Goal: Information Seeking & Learning: Obtain resource

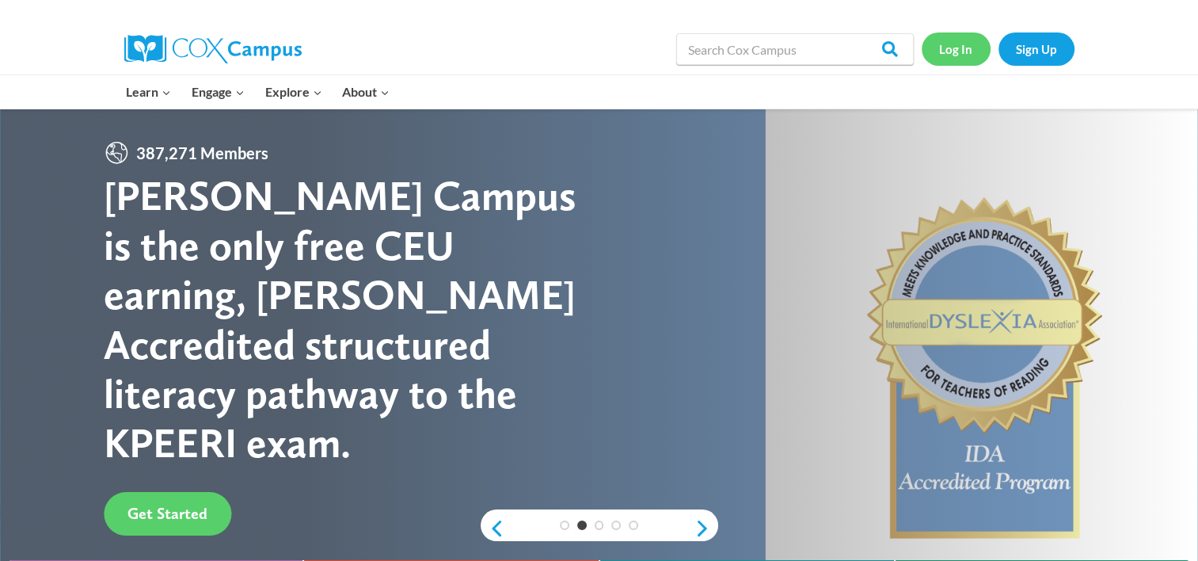
click at [972, 55] on link "Log In" at bounding box center [956, 48] width 69 height 32
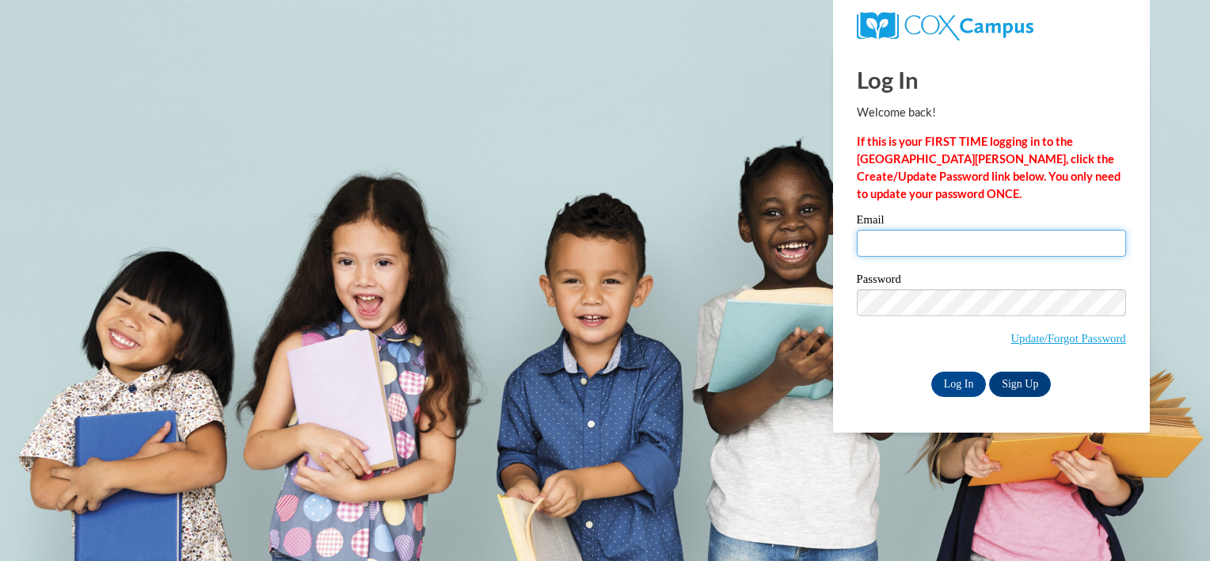
click at [1007, 237] on input "Email" at bounding box center [991, 243] width 269 height 27
type input "kdeverell@ivytech.edu"
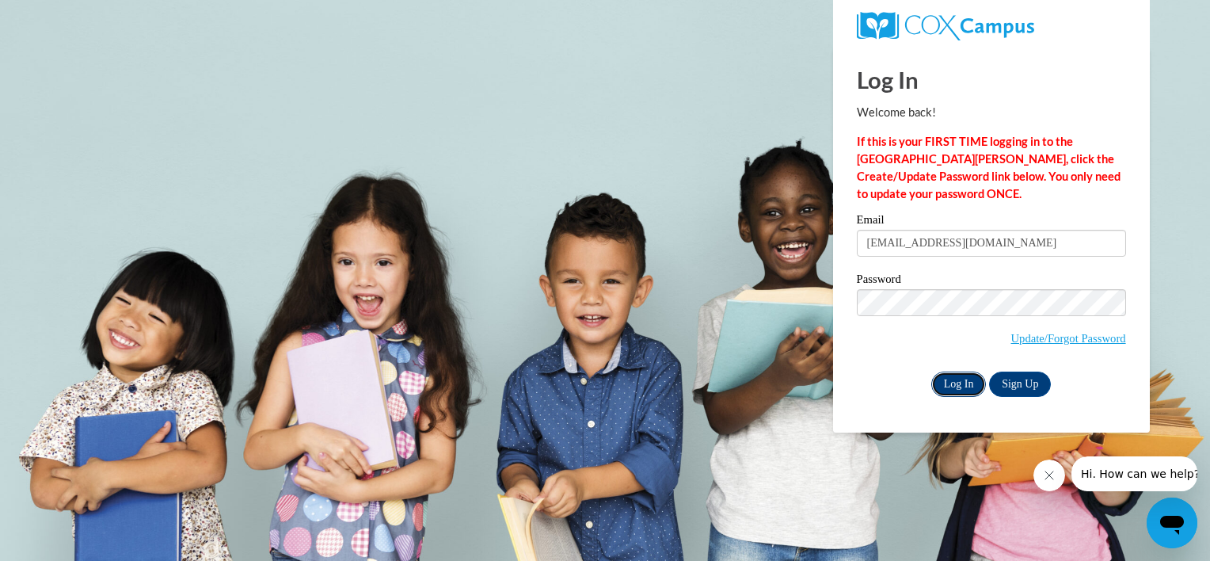
click at [965, 371] on input "Log In" at bounding box center [958, 383] width 55 height 25
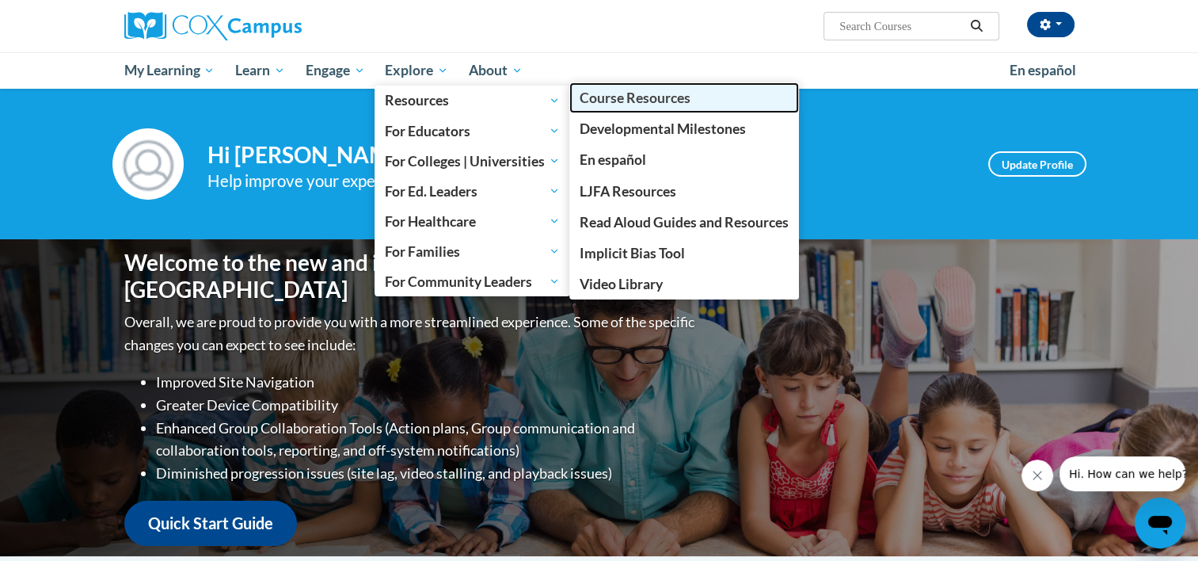
click at [596, 105] on span "Course Resources" at bounding box center [635, 97] width 111 height 17
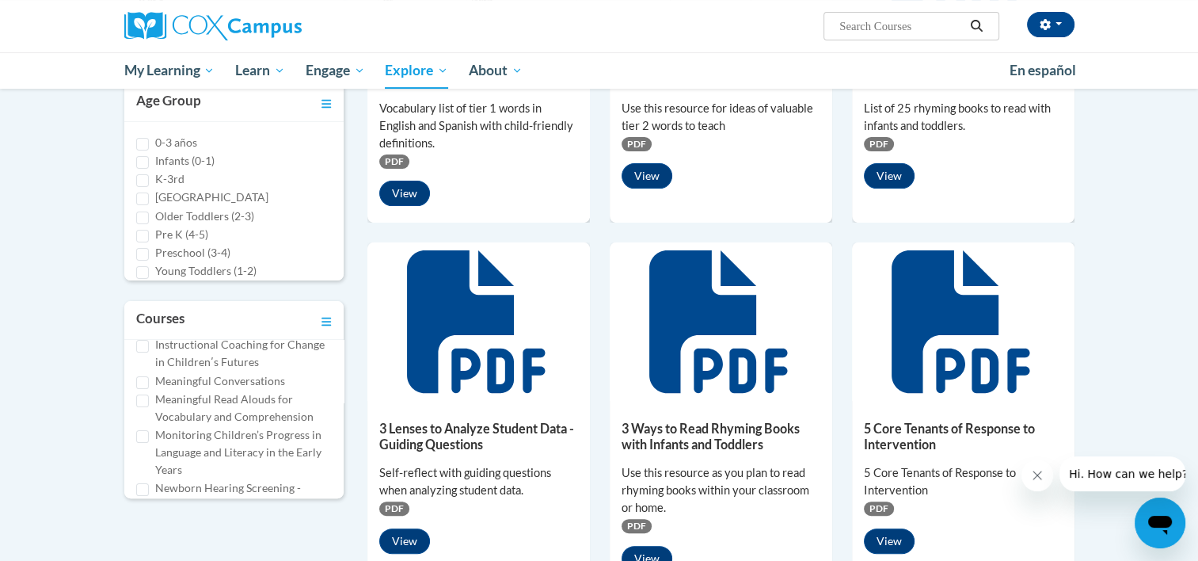
scroll to position [419, 0]
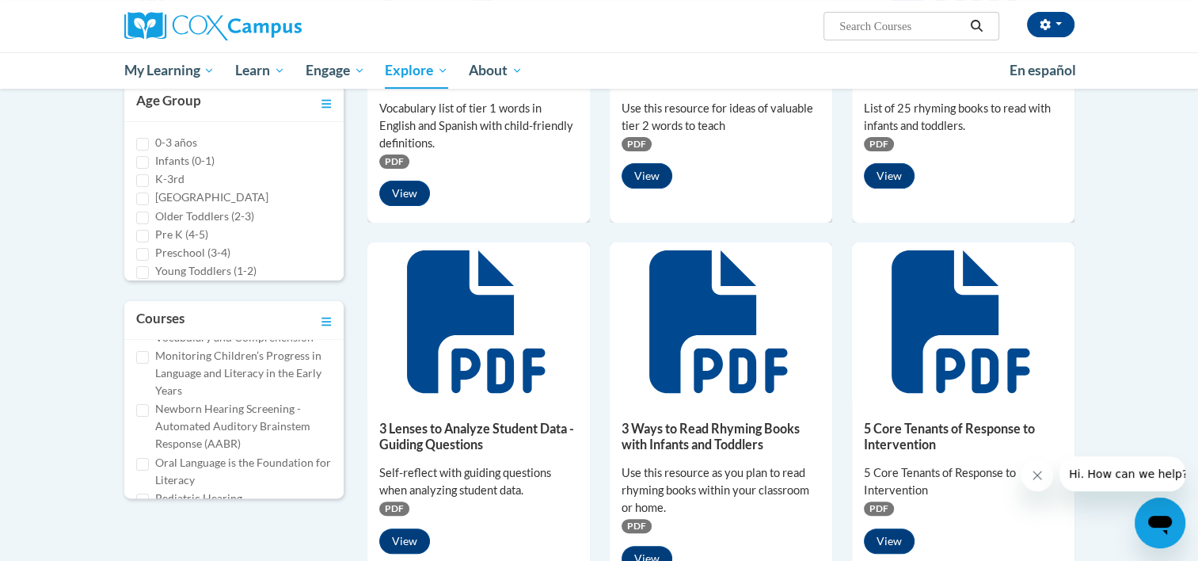
click at [230, 462] on label "Oral Language is the Foundation for Literacy" at bounding box center [243, 471] width 177 height 35
click at [149, 462] on input "Oral Language is the Foundation for Literacy" at bounding box center [142, 464] width 13 height 13
checkbox input "true"
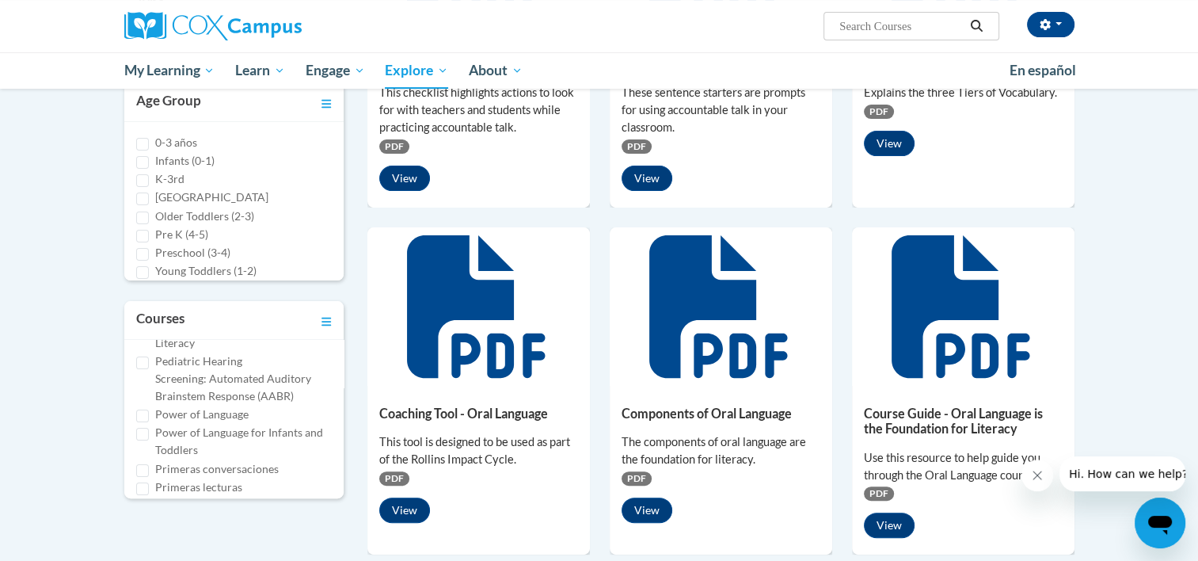
scroll to position [562, 0]
click at [219, 410] on label "Power of Language" at bounding box center [201, 407] width 93 height 17
click at [149, 410] on input "Power of Language" at bounding box center [142, 409] width 13 height 13
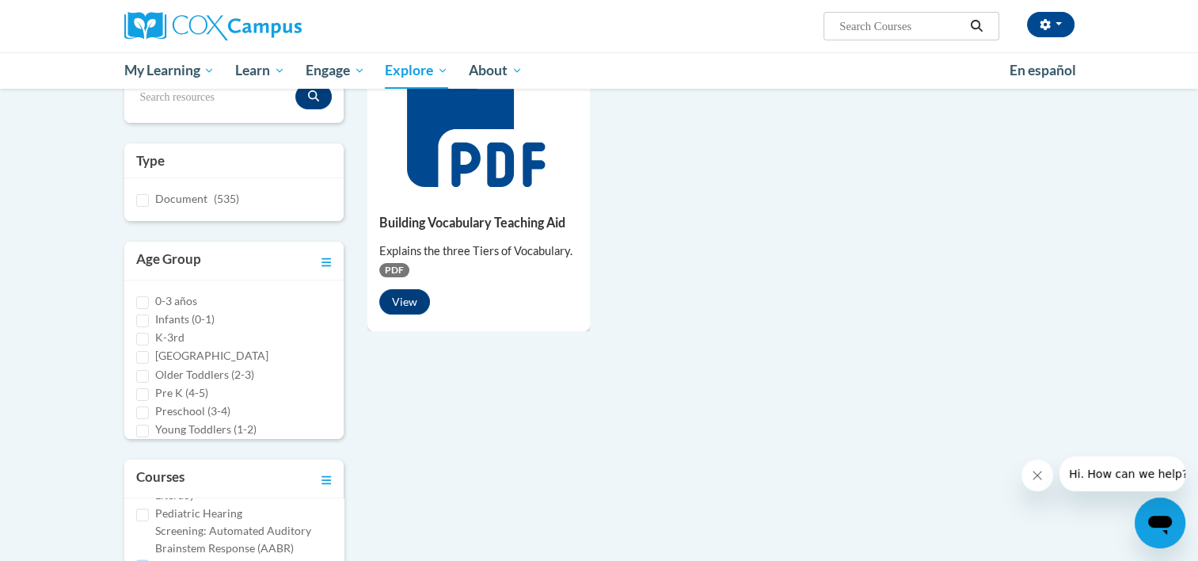
scroll to position [147, 0]
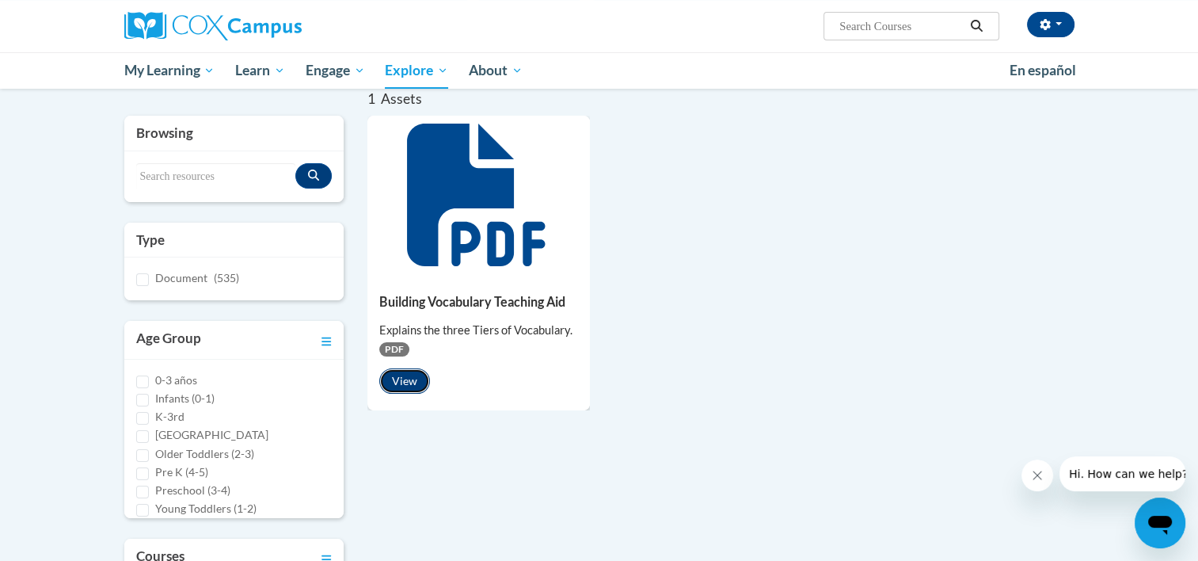
click at [401, 381] on button "View" at bounding box center [404, 380] width 51 height 25
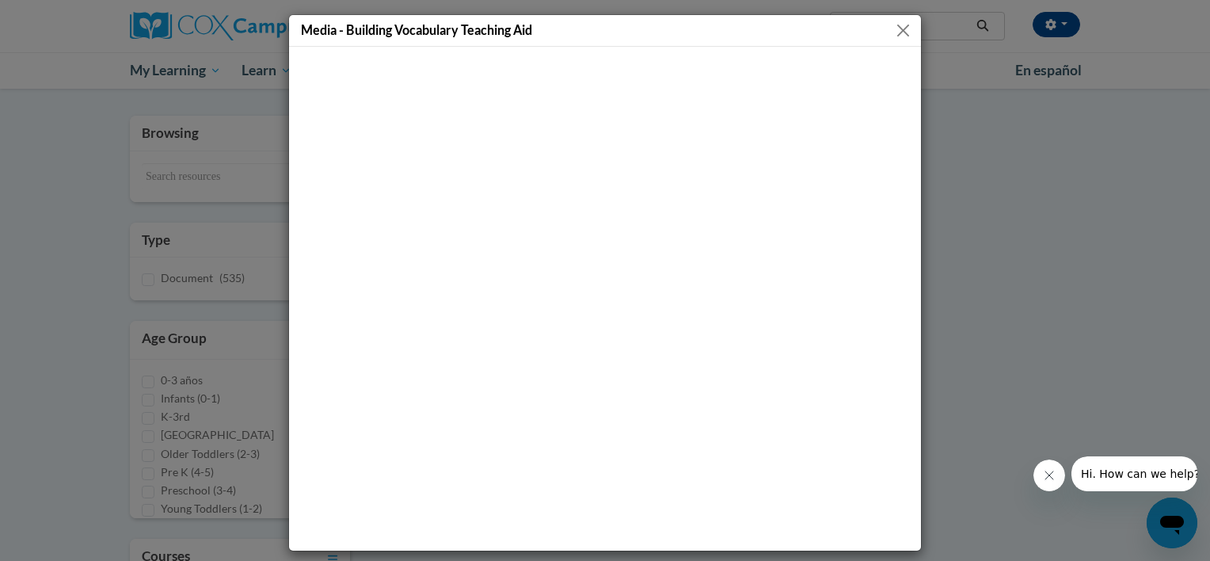
click at [893, 34] on button "Close" at bounding box center [903, 31] width 20 height 20
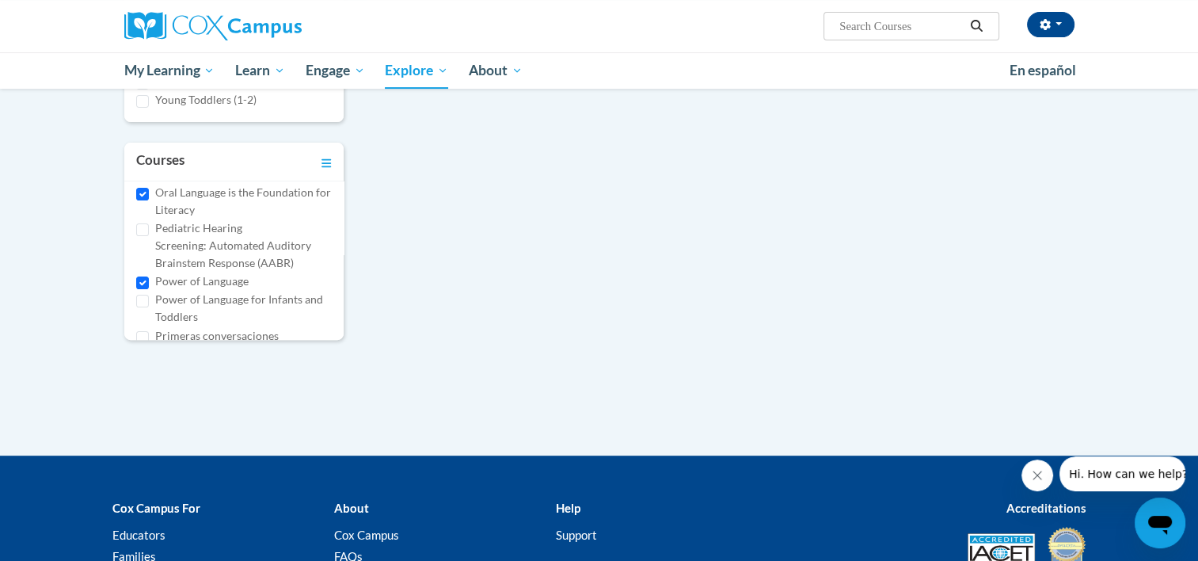
scroll to position [499, 0]
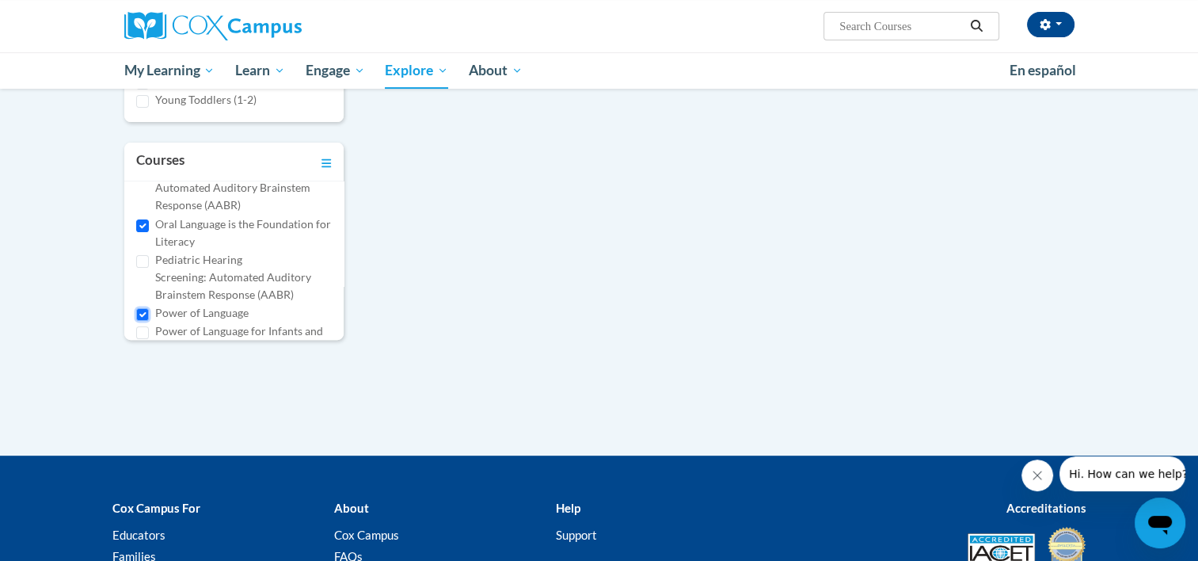
click at [140, 312] on input "Power of Language" at bounding box center [142, 314] width 13 height 13
checkbox input "false"
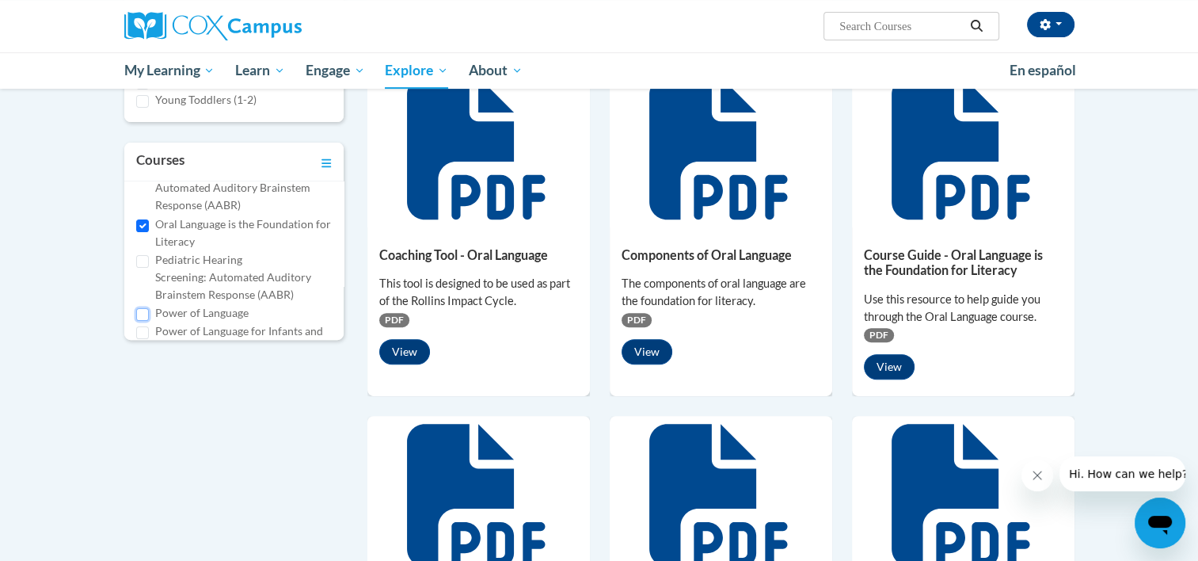
scroll to position [475, 0]
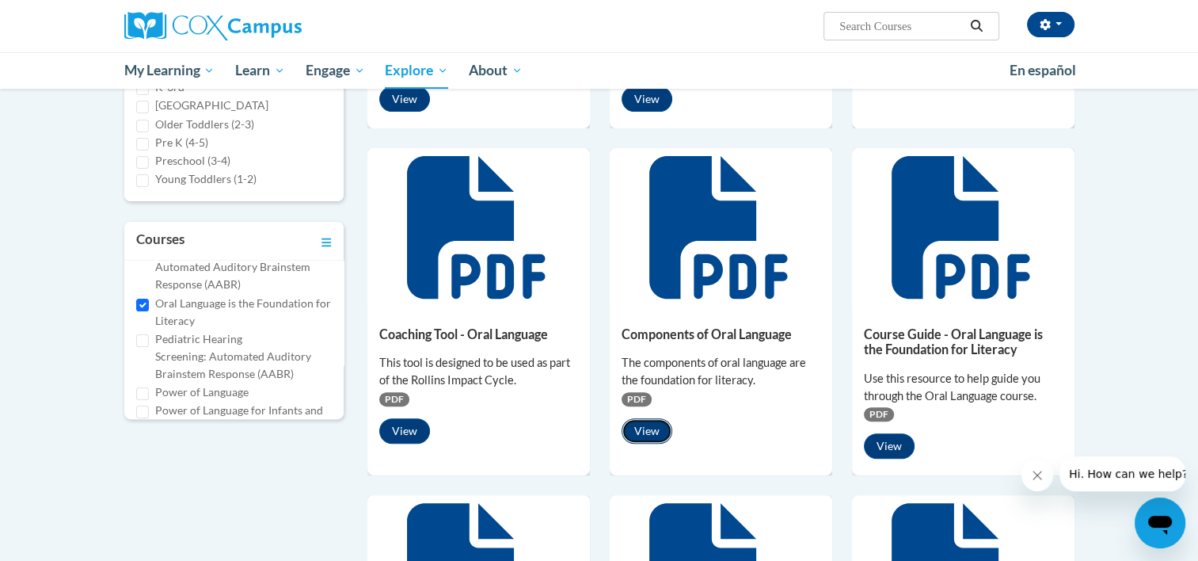
click at [639, 424] on button "View" at bounding box center [647, 430] width 51 height 25
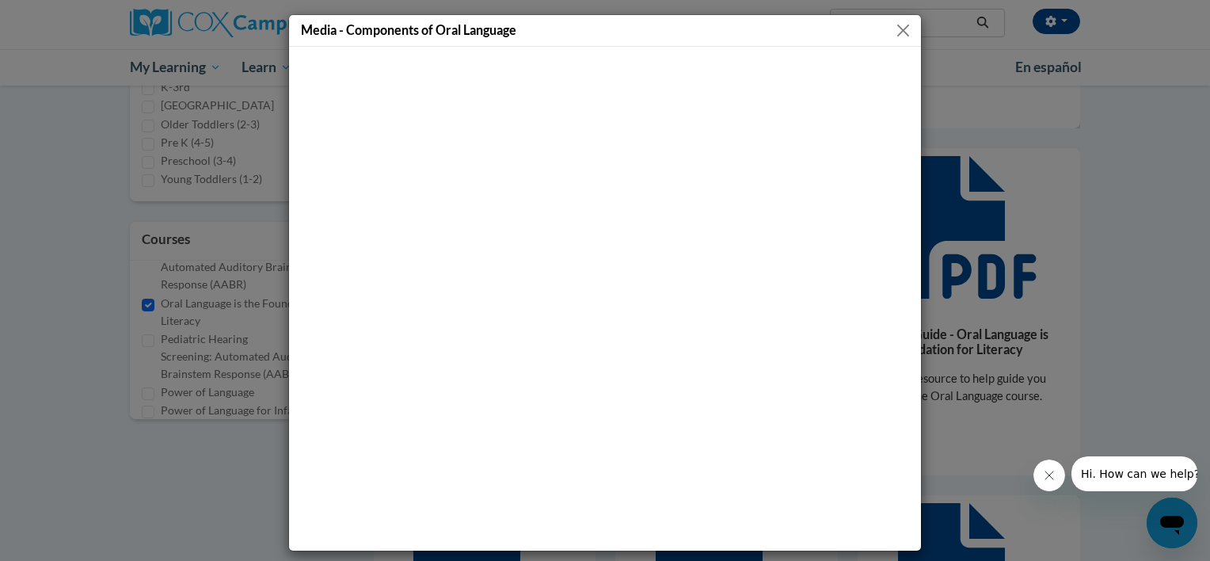
click at [896, 30] on button "Close" at bounding box center [903, 31] width 20 height 20
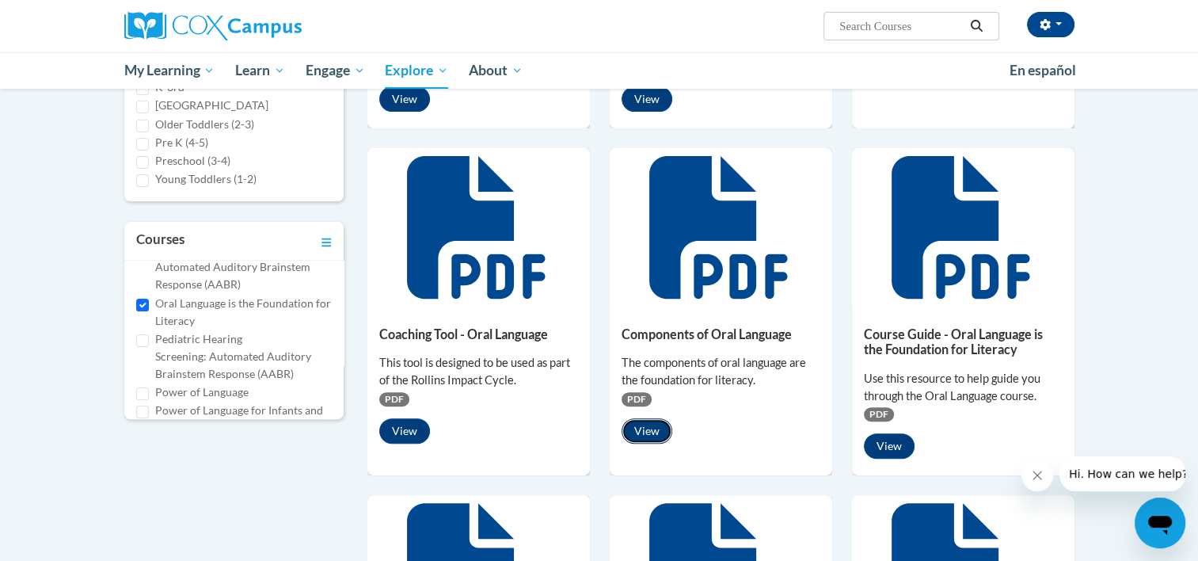
click at [643, 428] on button "View" at bounding box center [647, 430] width 51 height 25
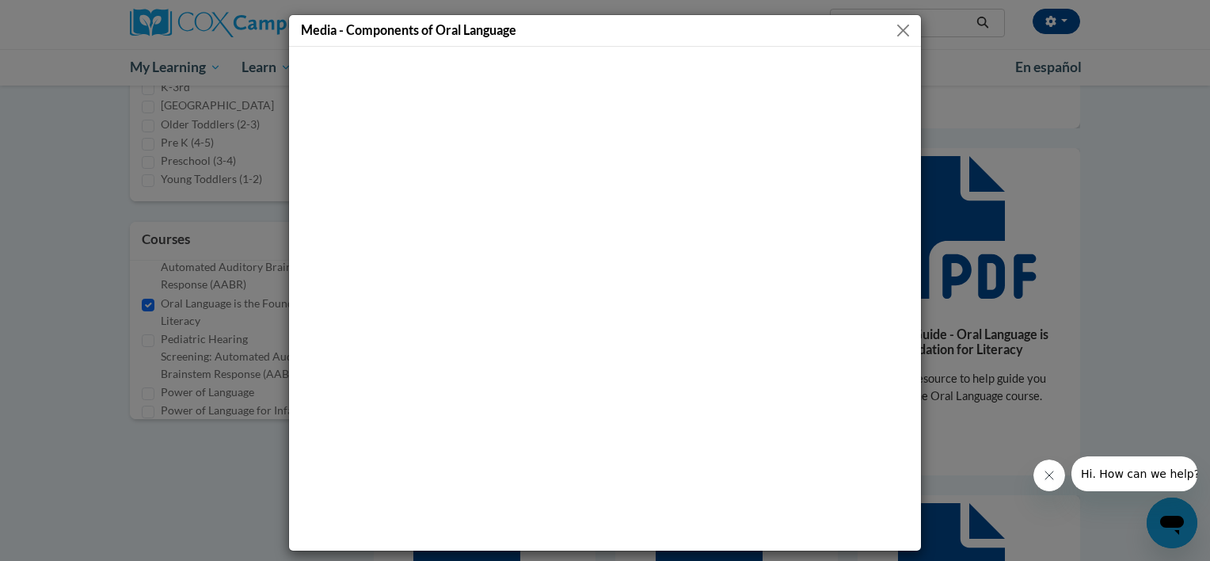
click at [893, 22] on button "Close" at bounding box center [903, 31] width 20 height 20
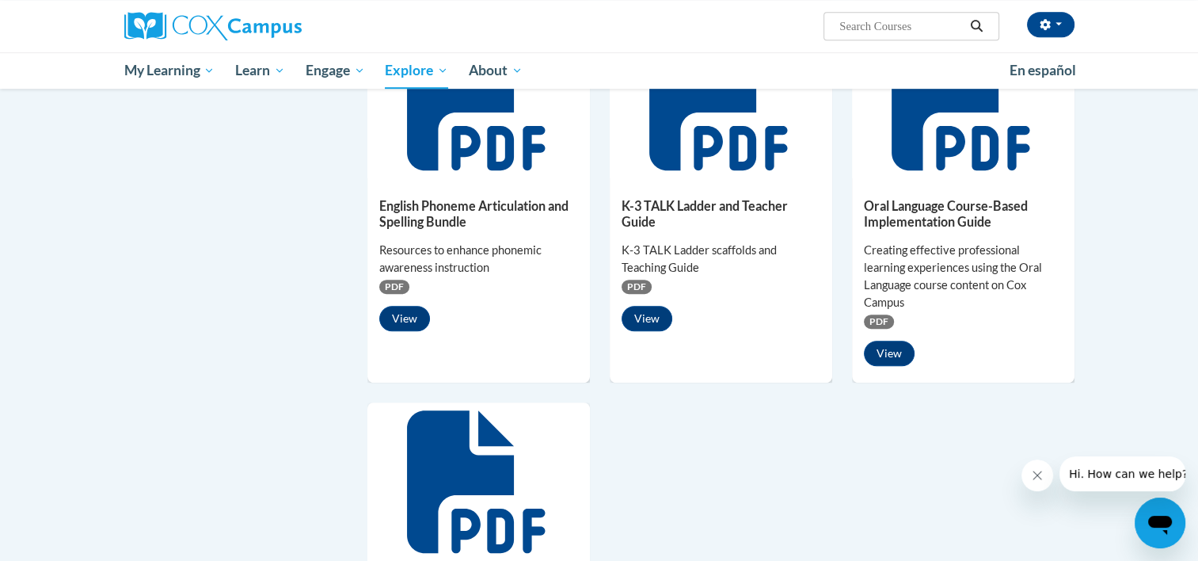
scroll to position [1029, 0]
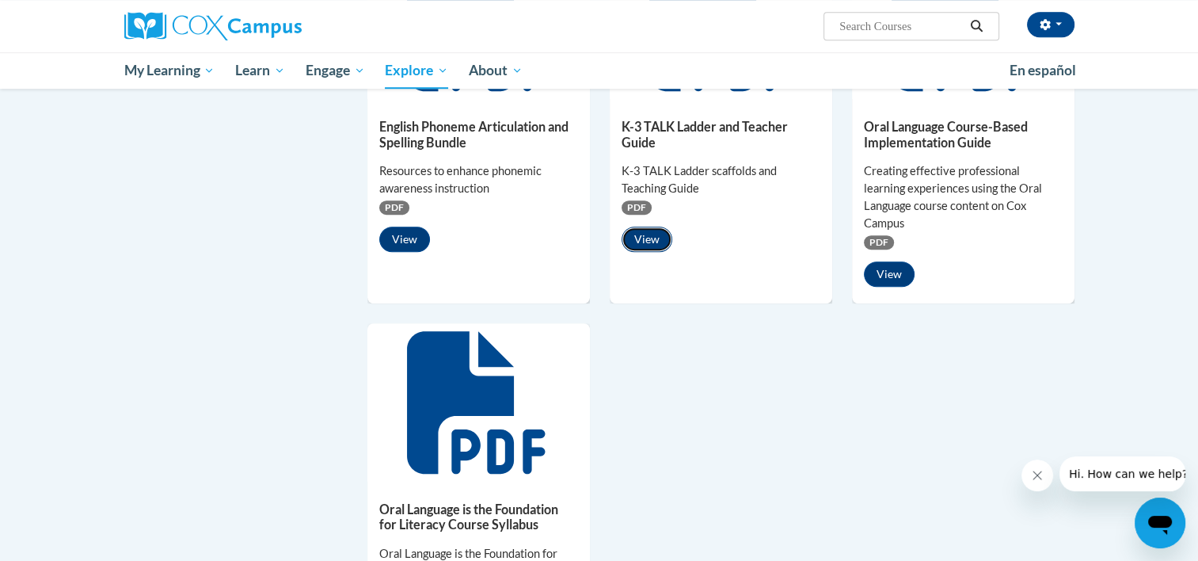
click at [644, 235] on button "View" at bounding box center [647, 238] width 51 height 25
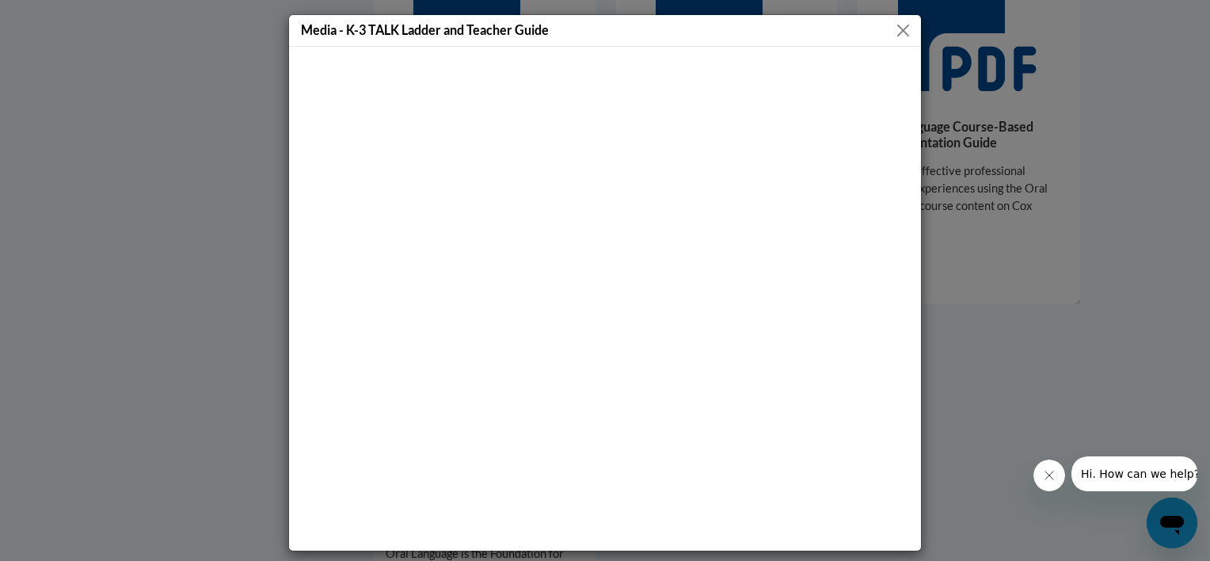
click at [893, 32] on button "Close" at bounding box center [903, 31] width 20 height 20
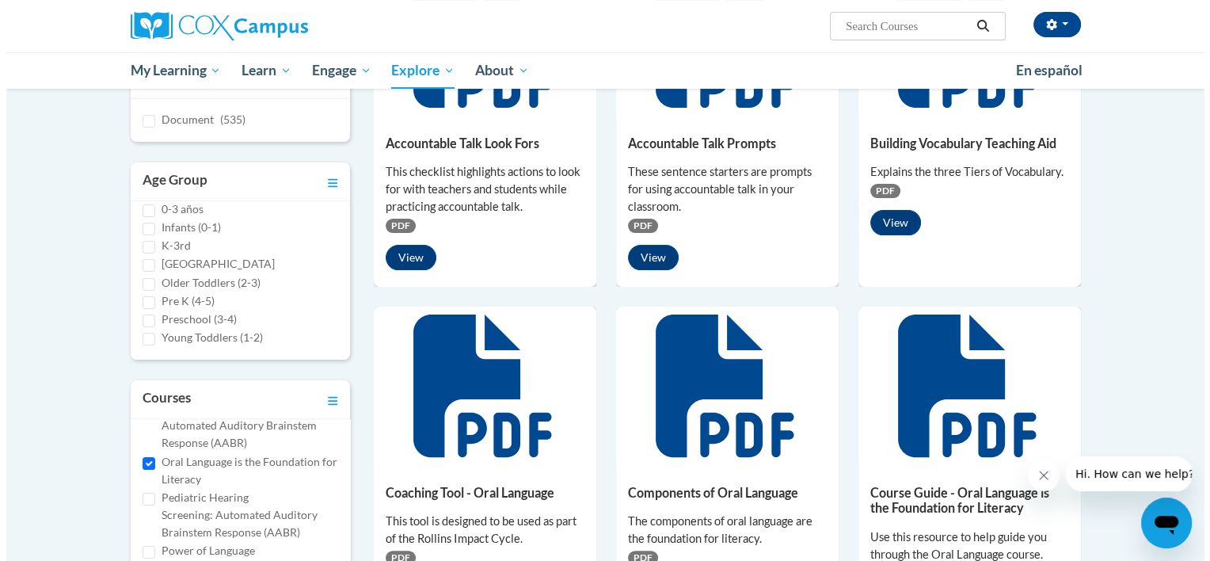
scroll to position [475, 0]
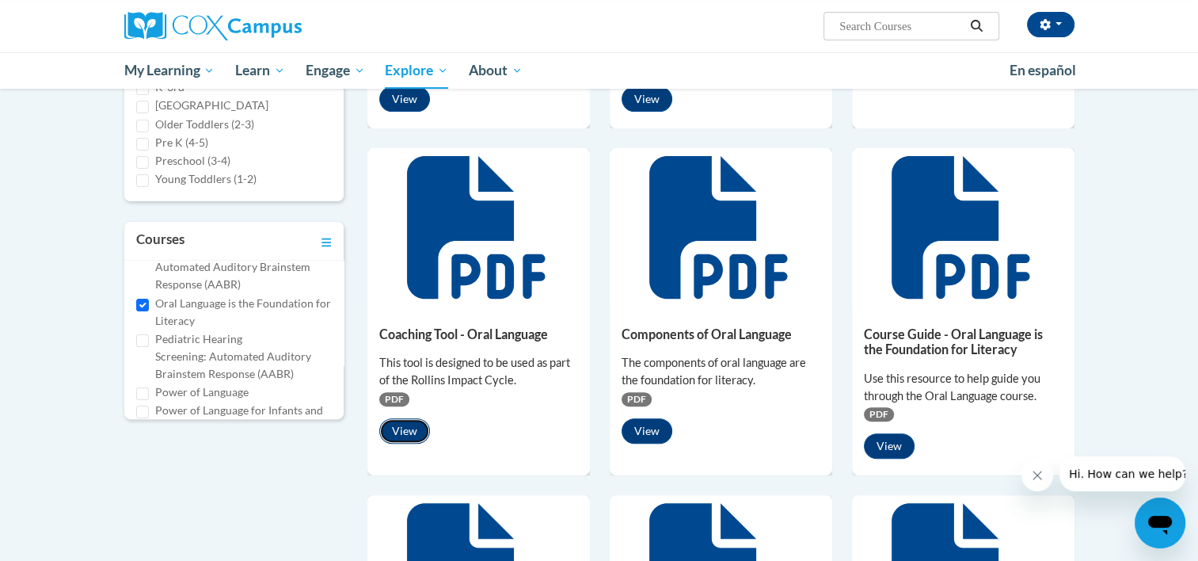
click at [405, 427] on button "View" at bounding box center [404, 430] width 51 height 25
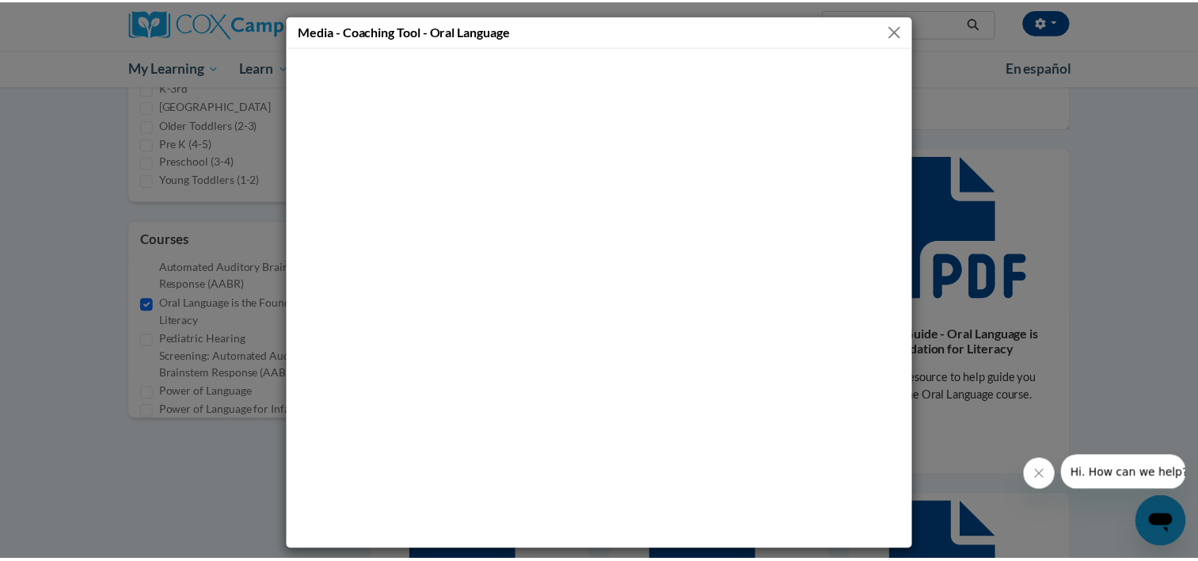
scroll to position [3, 0]
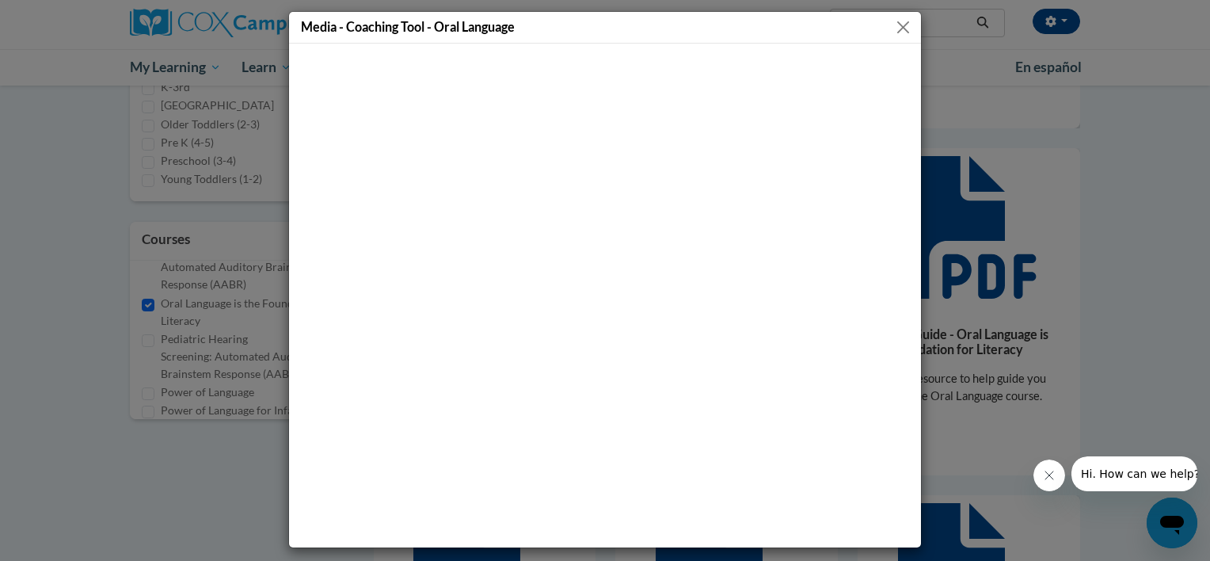
click at [893, 23] on button "Close" at bounding box center [903, 27] width 20 height 20
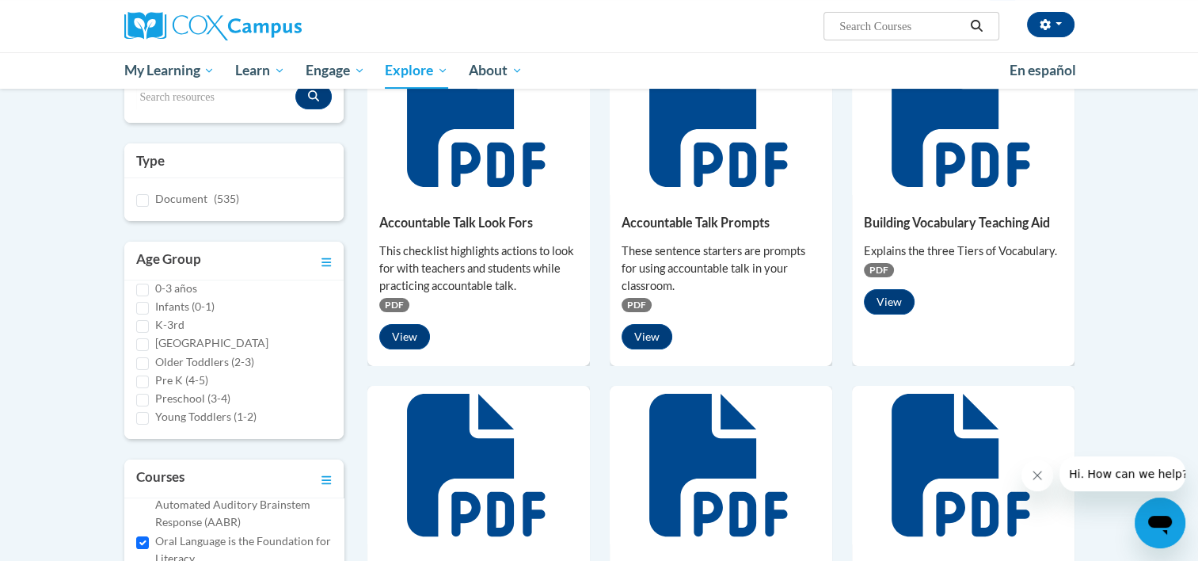
scroll to position [158, 0]
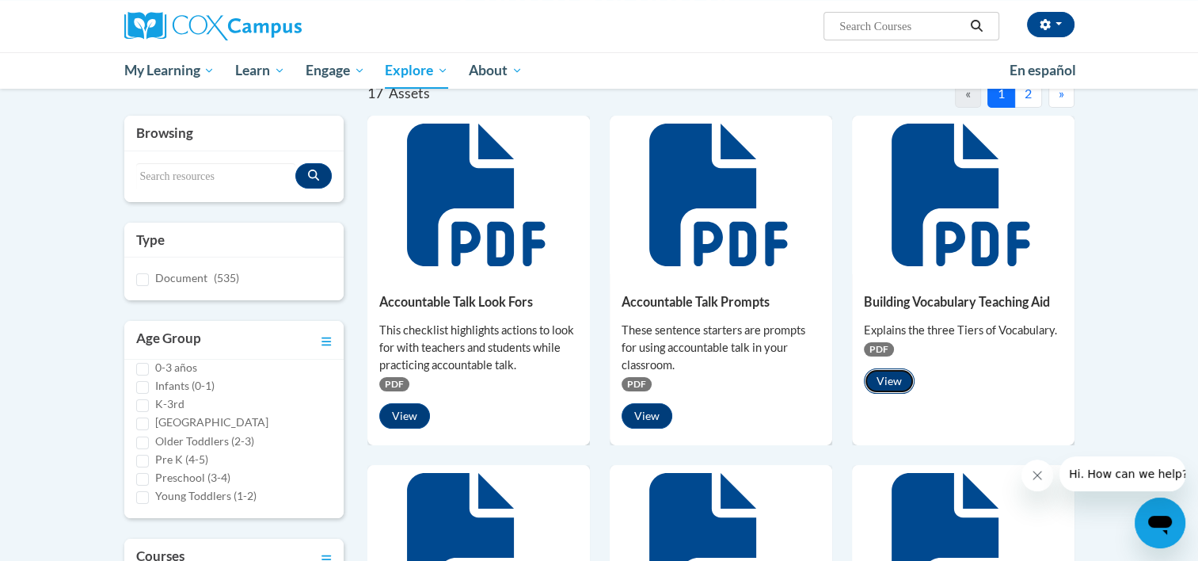
click at [894, 383] on button "View" at bounding box center [889, 380] width 51 height 25
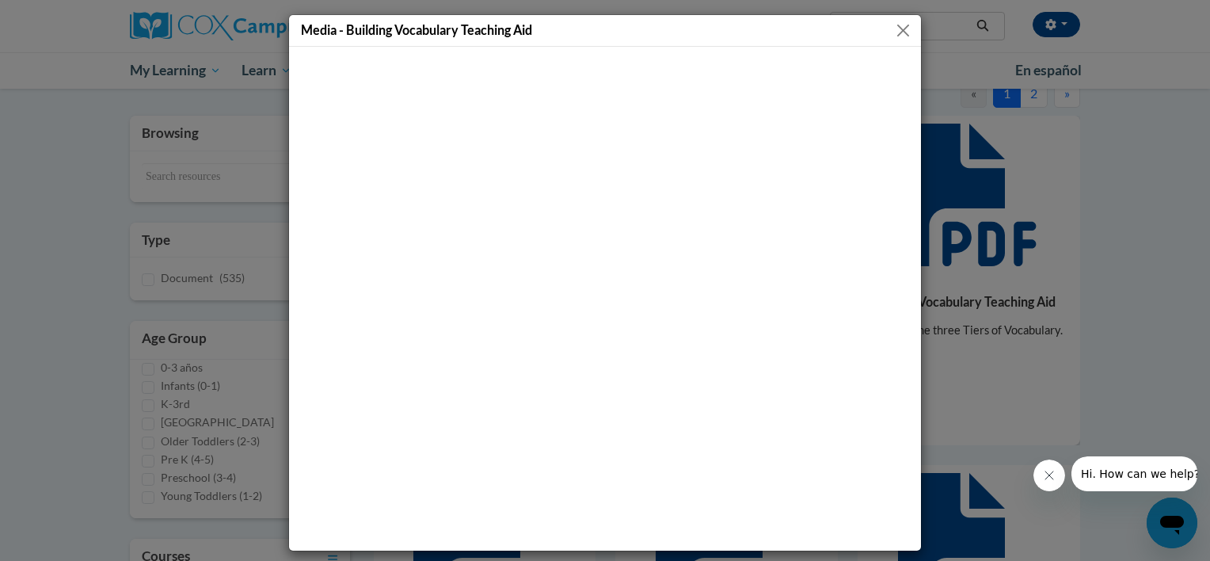
click at [893, 25] on button "Close" at bounding box center [903, 31] width 20 height 20
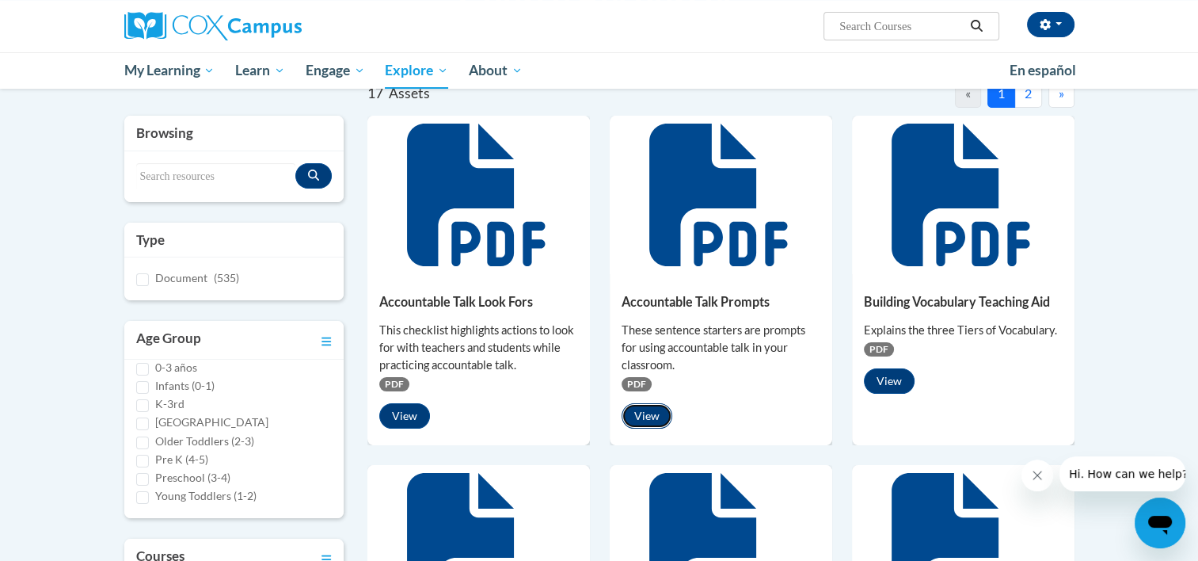
click at [637, 416] on button "View" at bounding box center [647, 415] width 51 height 25
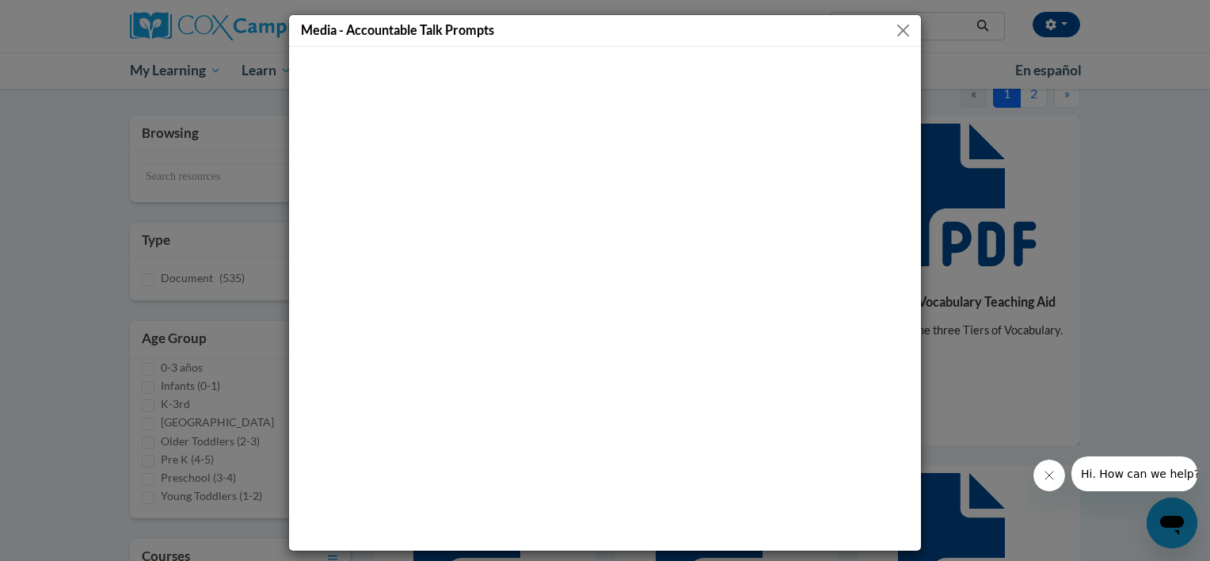
click at [893, 30] on button "Close" at bounding box center [903, 31] width 20 height 20
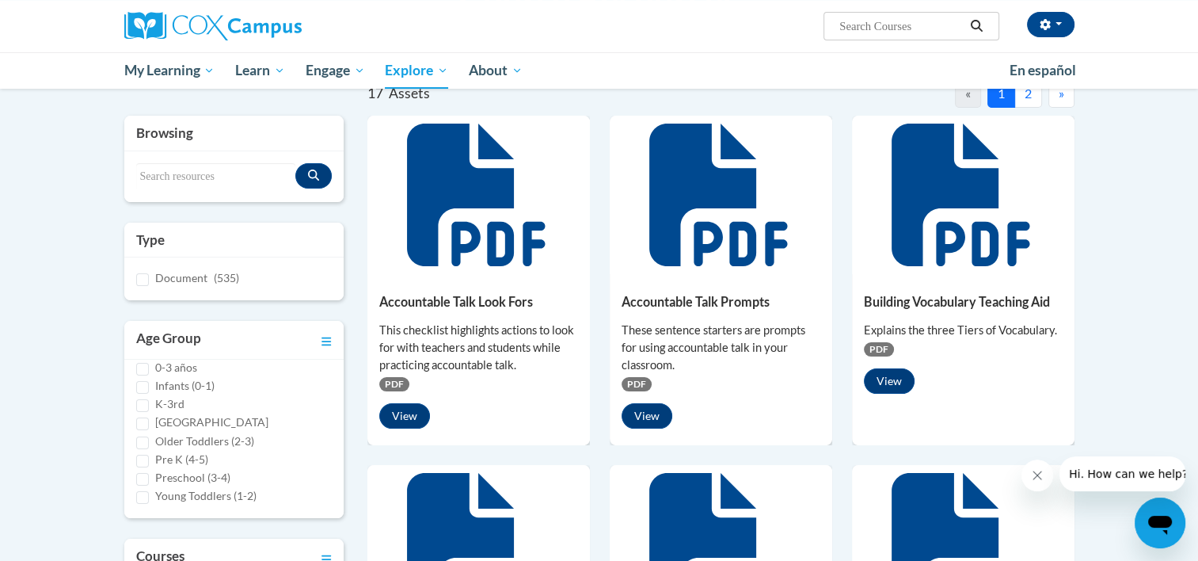
scroll to position [0, 0]
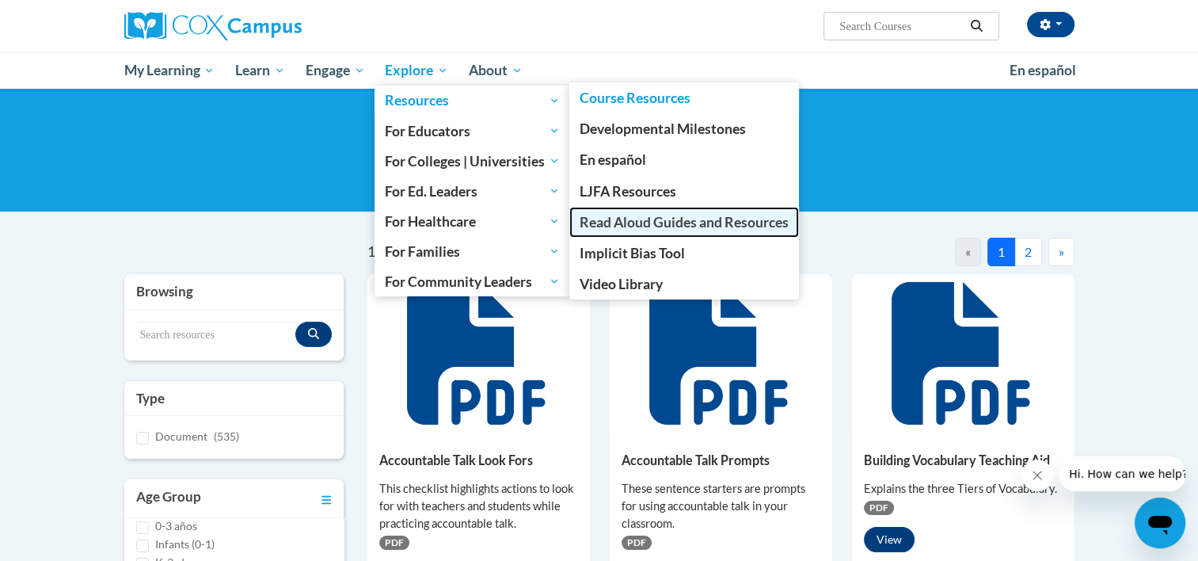
click at [615, 223] on span "Read Aloud Guides and Resources" at bounding box center [684, 222] width 209 height 17
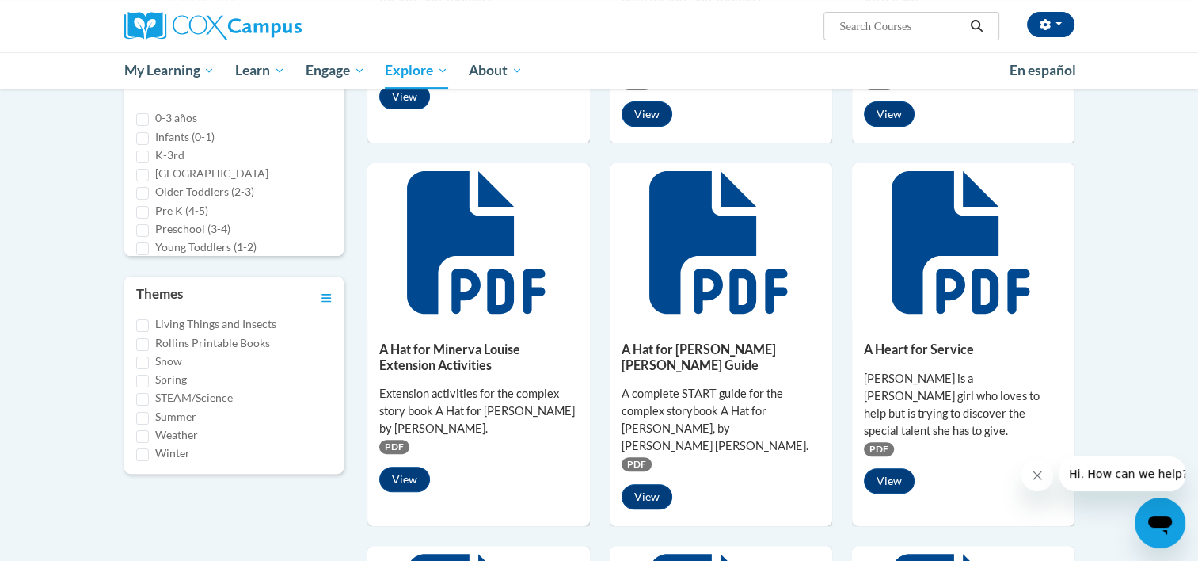
scroll to position [179, 0]
click at [1046, 322] on div "A Heart for Service [PERSON_NAME] is a [PERSON_NAME] girl who loves to help but…" at bounding box center [963, 414] width 223 height 184
click at [1090, 305] on div "314 Assets « 1 2 3 32 » Browsing Search resources Type Video (0) (0)" at bounding box center [600, 517] width 998 height 1510
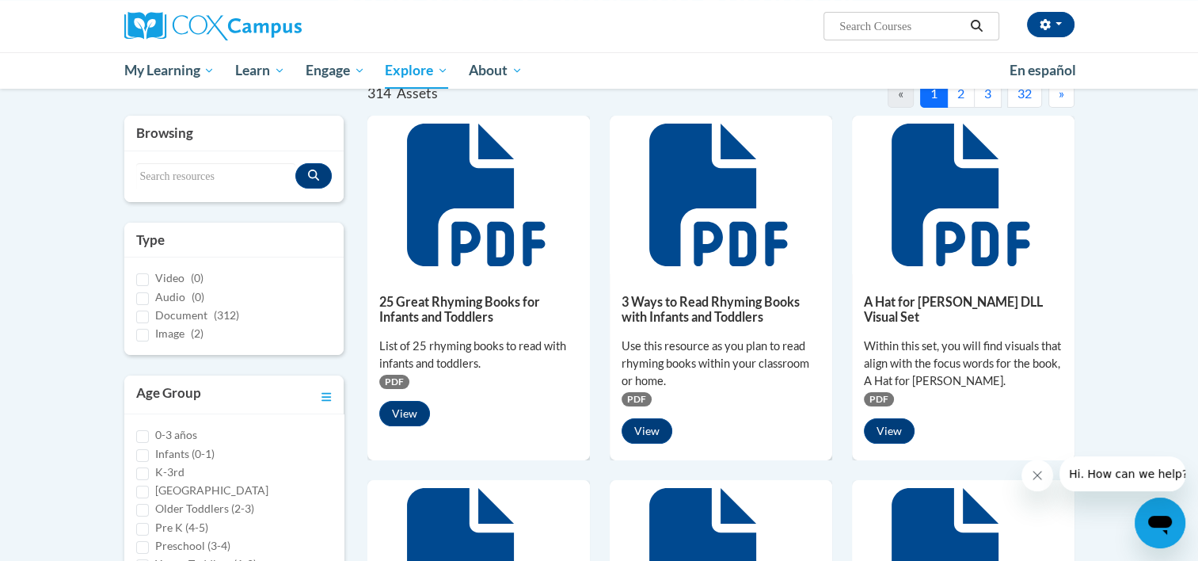
scroll to position [0, 0]
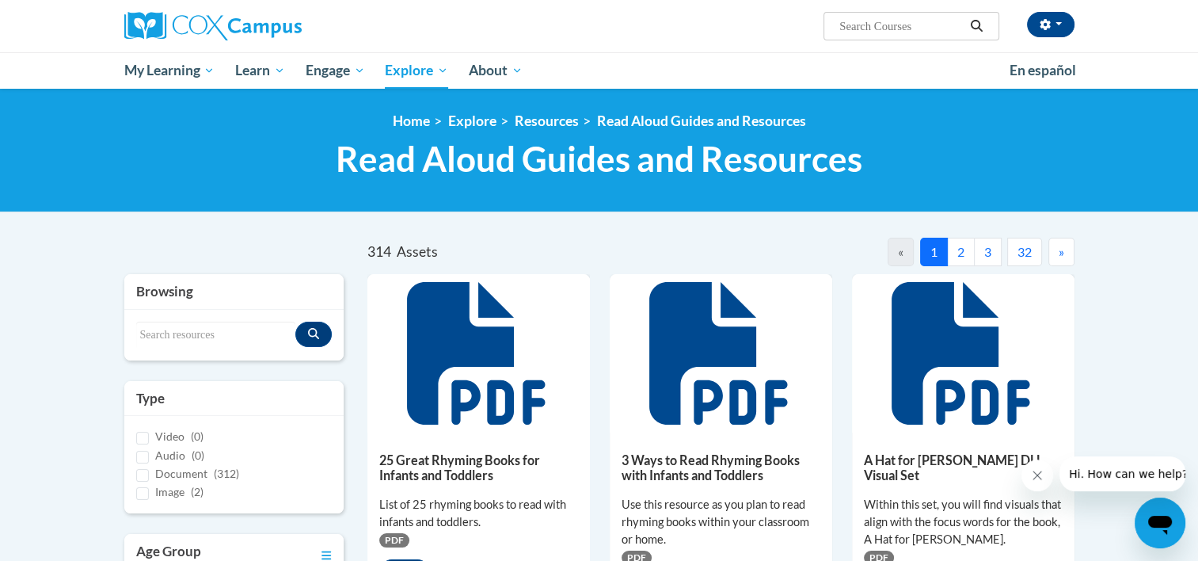
click at [964, 247] on button "2" at bounding box center [961, 252] width 28 height 29
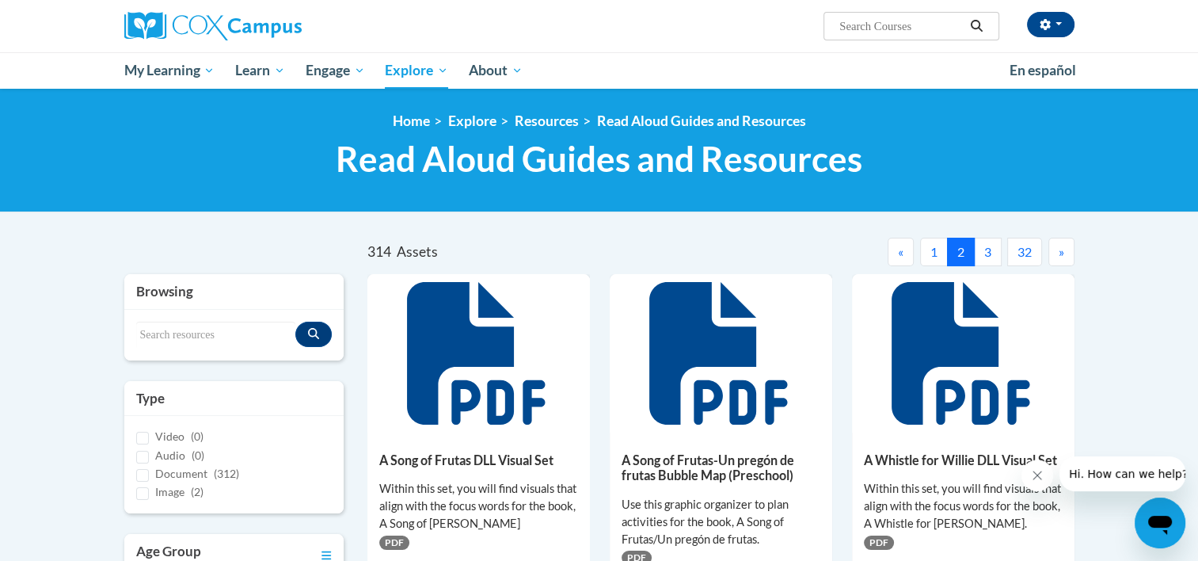
click at [1056, 254] on button "»" at bounding box center [1061, 252] width 26 height 29
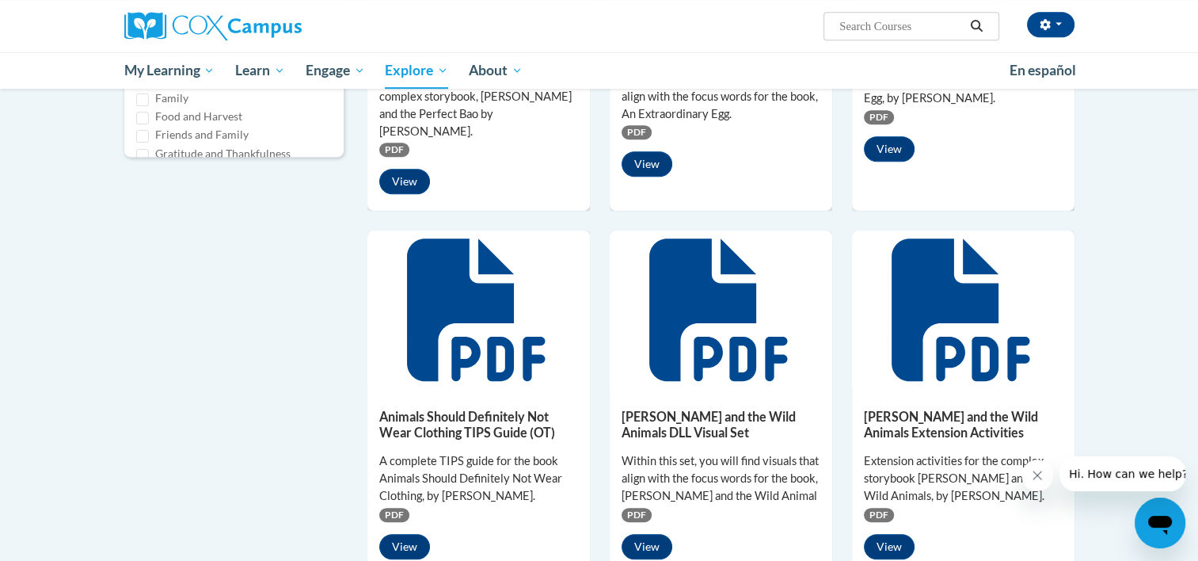
scroll to position [634, 0]
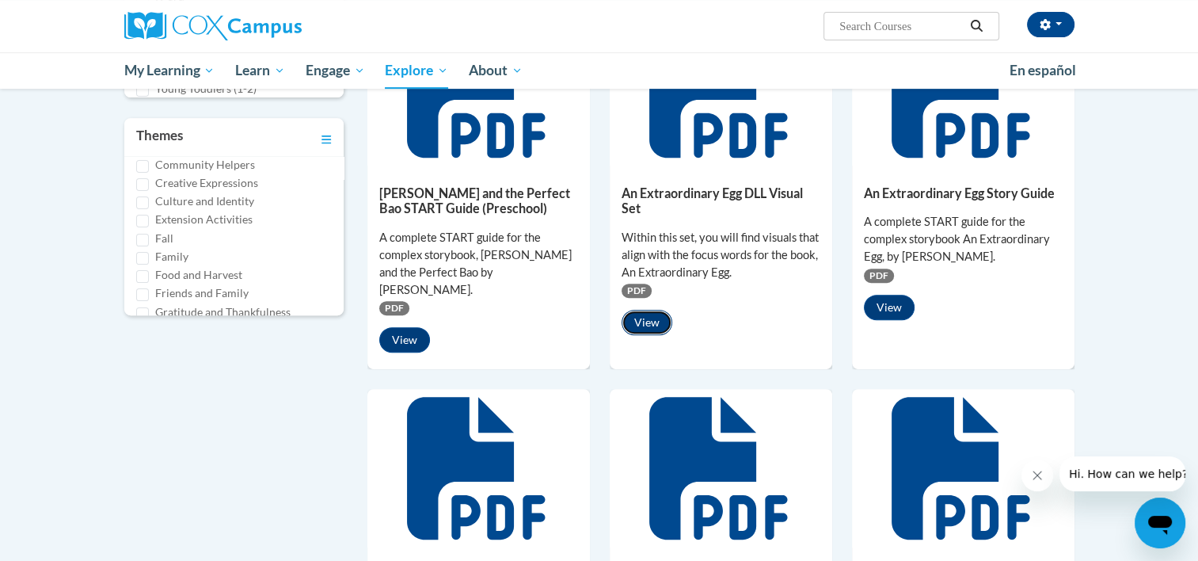
click at [664, 310] on button "View" at bounding box center [647, 322] width 51 height 25
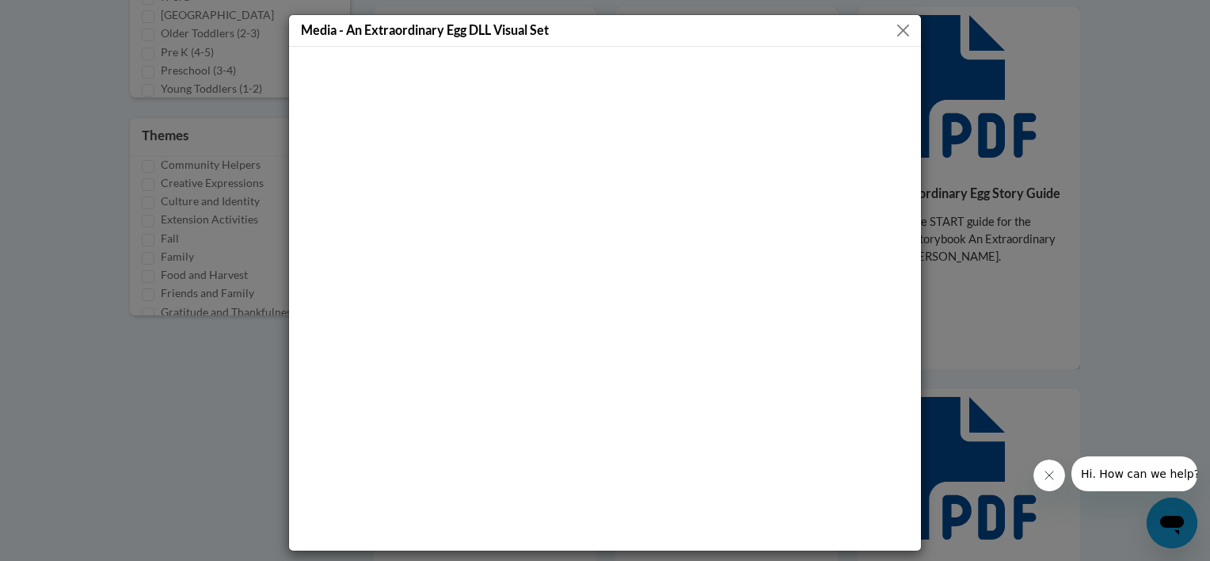
click at [896, 27] on button "Close" at bounding box center [903, 31] width 20 height 20
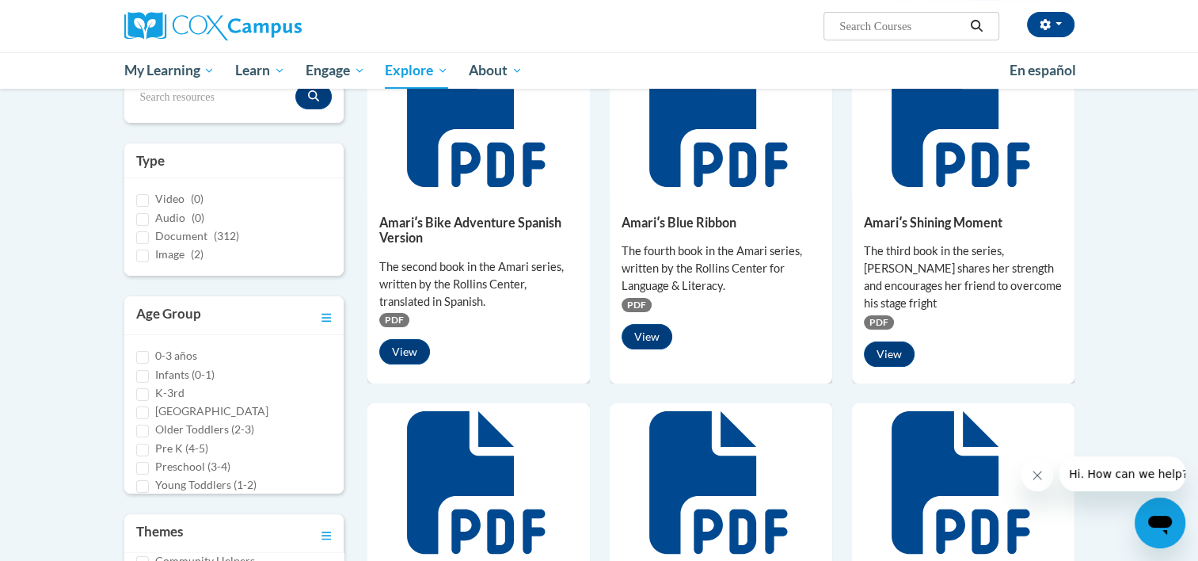
scroll to position [0, 0]
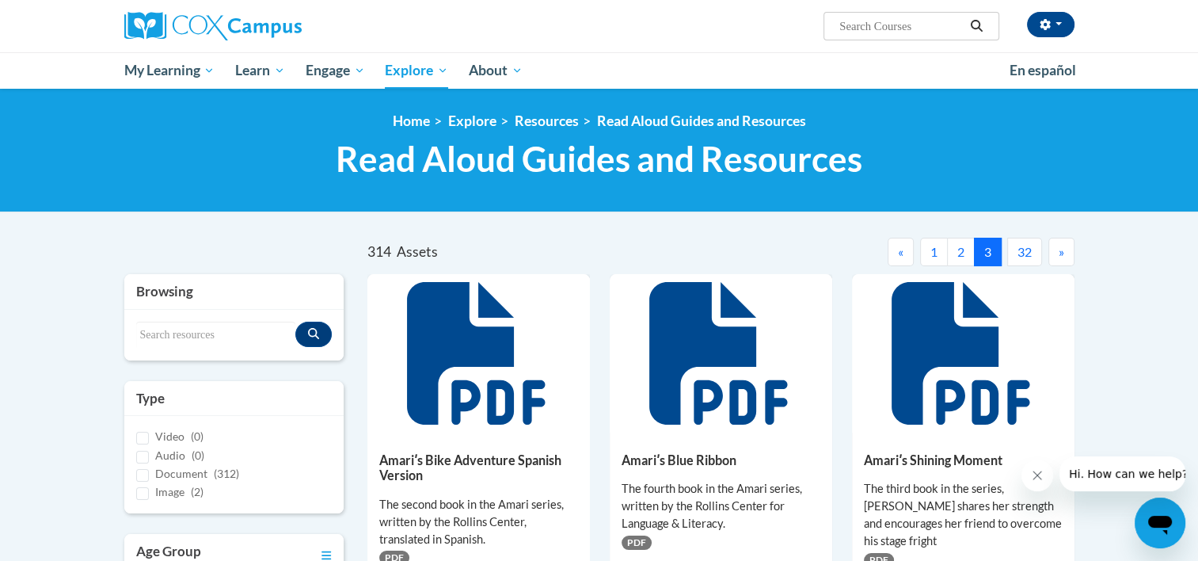
click at [1064, 253] on button "»" at bounding box center [1061, 252] width 26 height 29
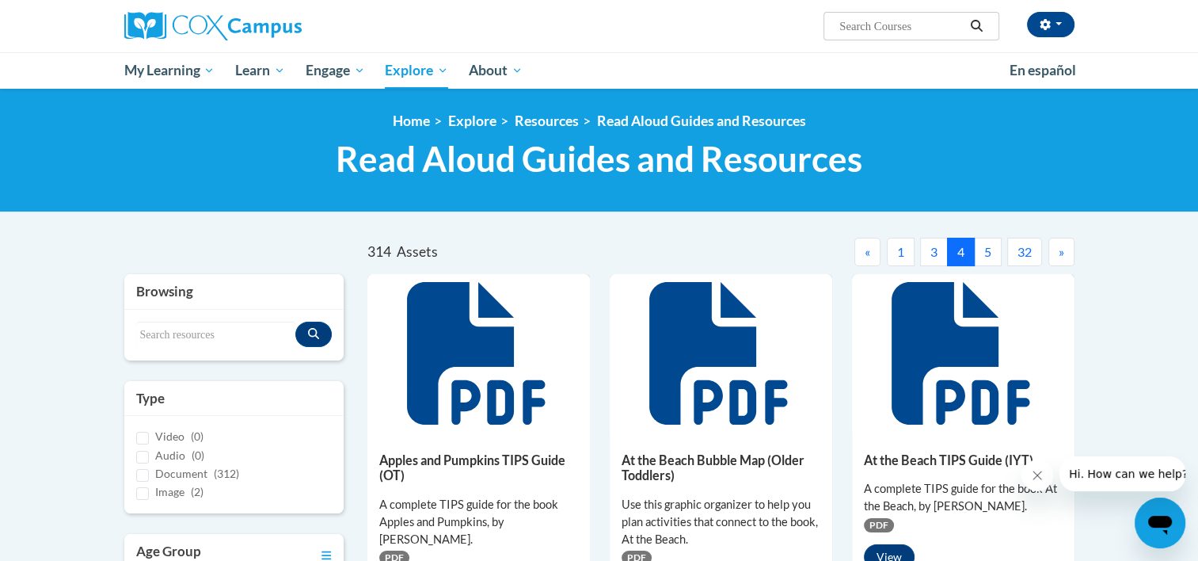
click at [1064, 251] on button "»" at bounding box center [1061, 252] width 26 height 29
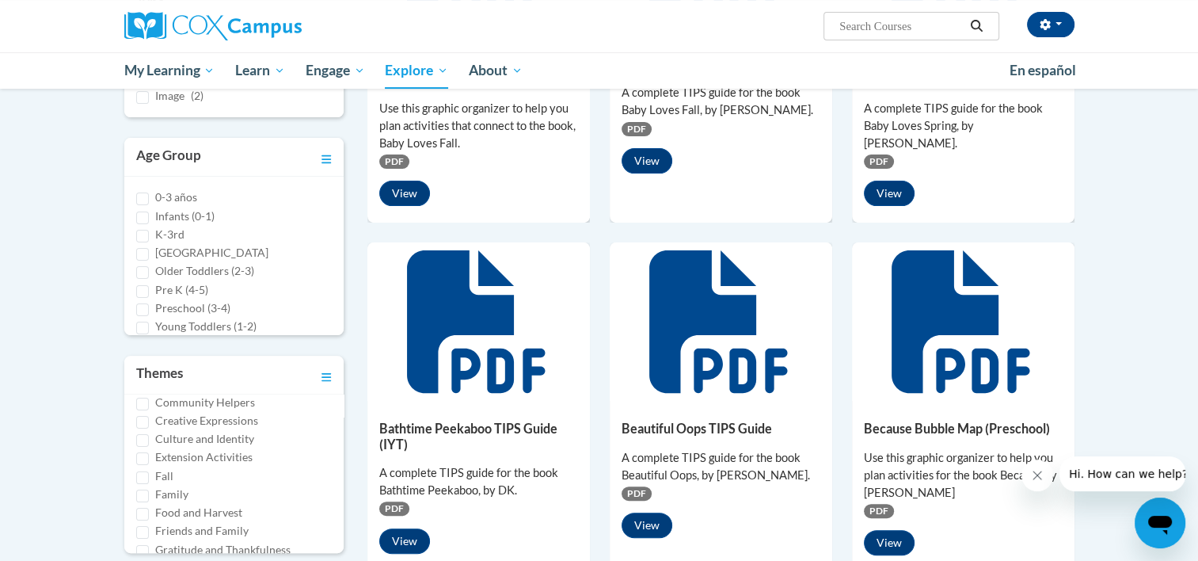
scroll to position [158, 0]
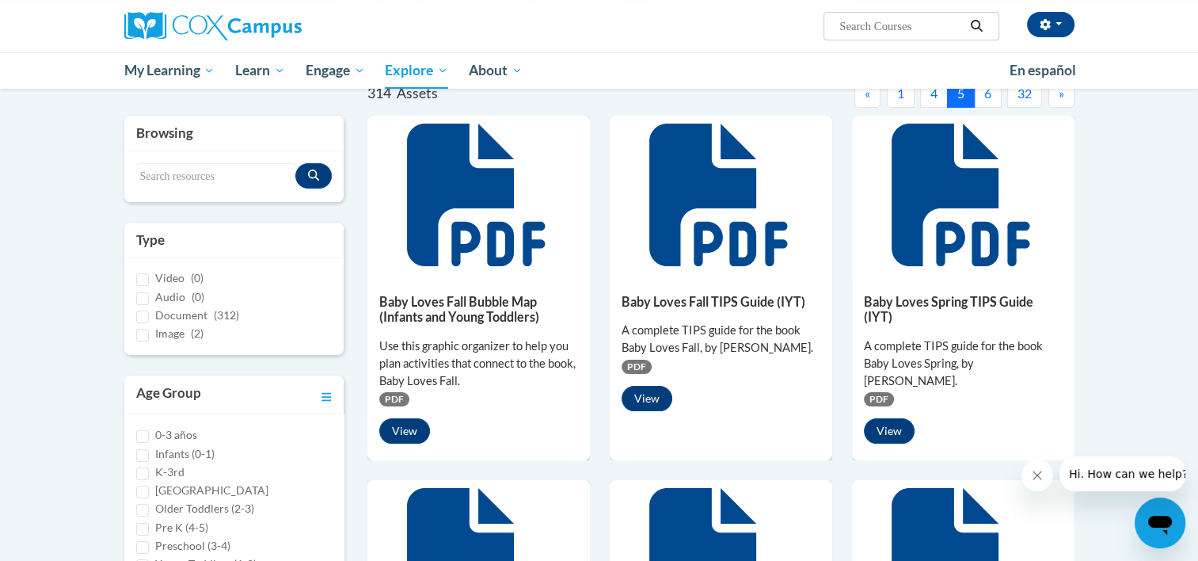
click at [1064, 101] on button "»" at bounding box center [1061, 93] width 26 height 29
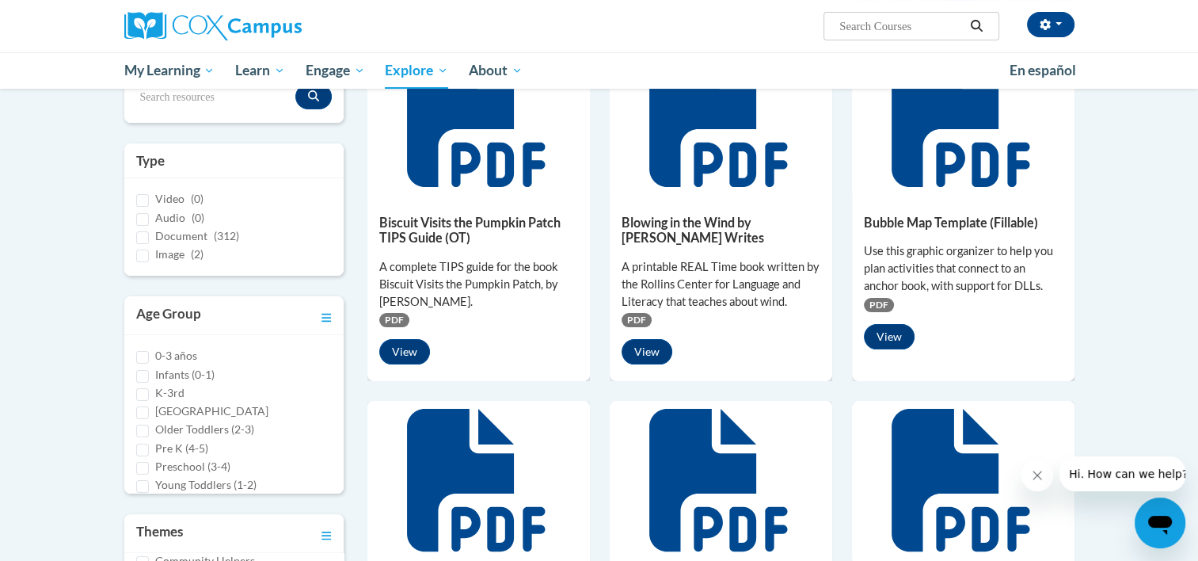
scroll to position [0, 0]
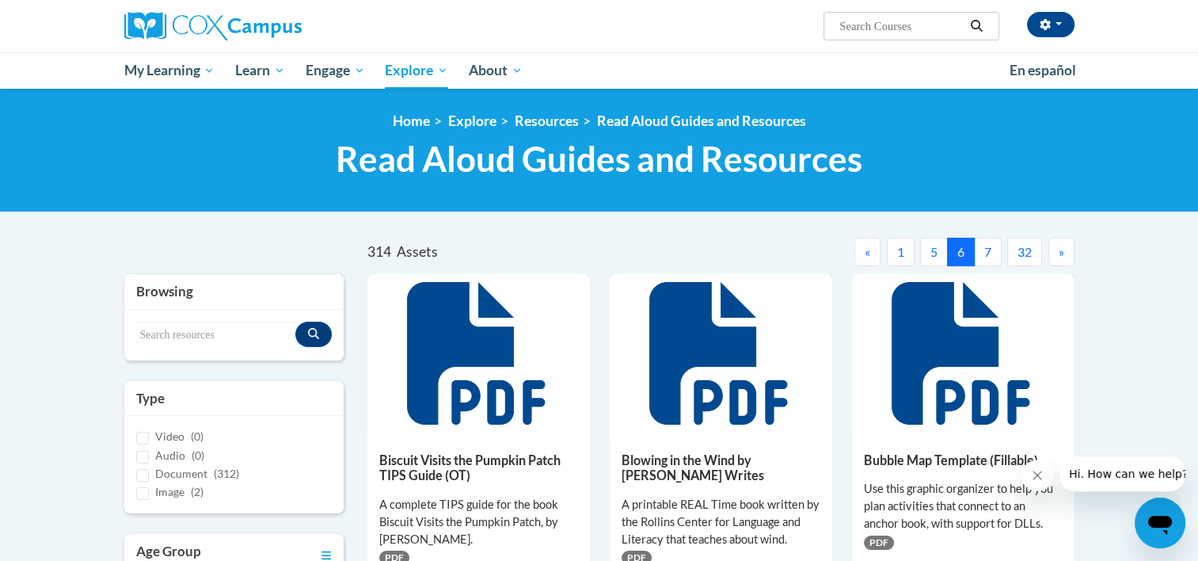
click at [1071, 259] on button "»" at bounding box center [1061, 252] width 26 height 29
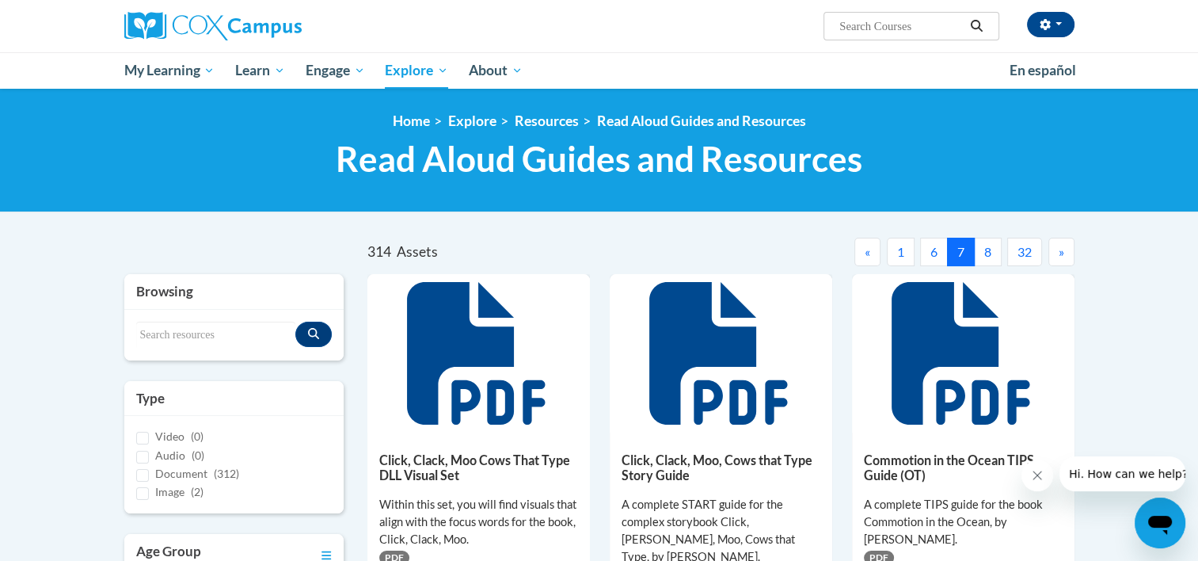
click at [870, 249] on button "«" at bounding box center [867, 252] width 26 height 29
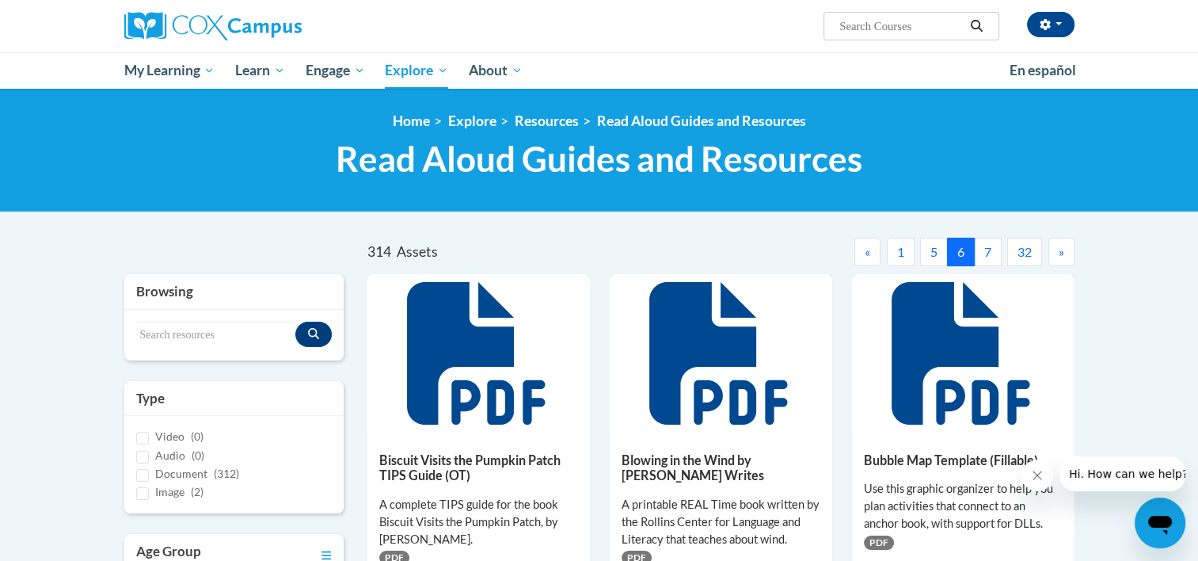
click at [870, 249] on button "«" at bounding box center [867, 252] width 26 height 29
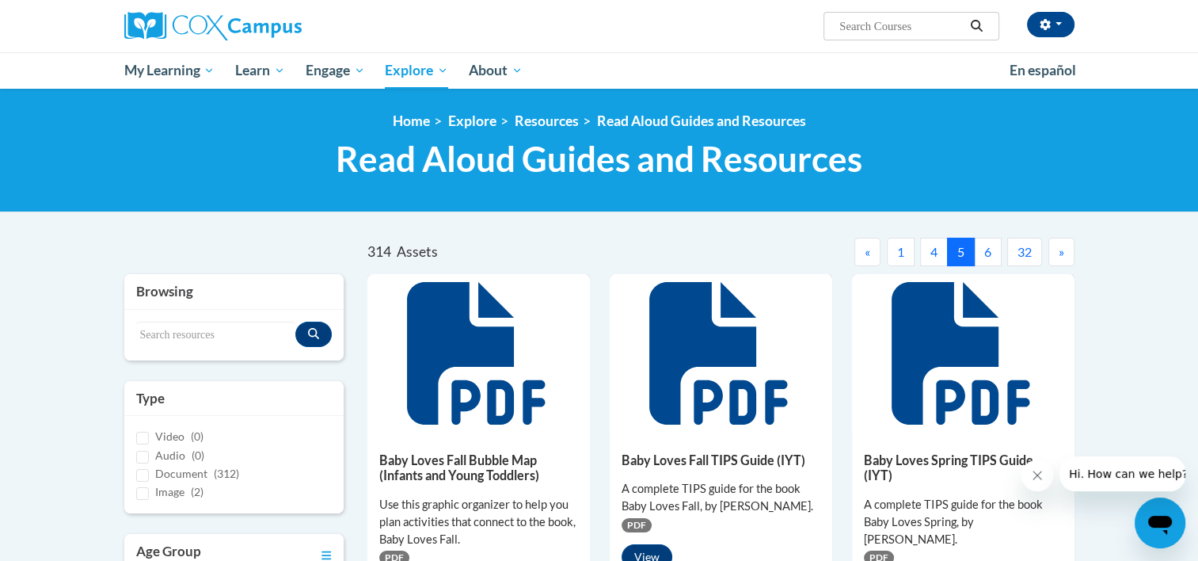
click at [870, 249] on button "«" at bounding box center [867, 252] width 26 height 29
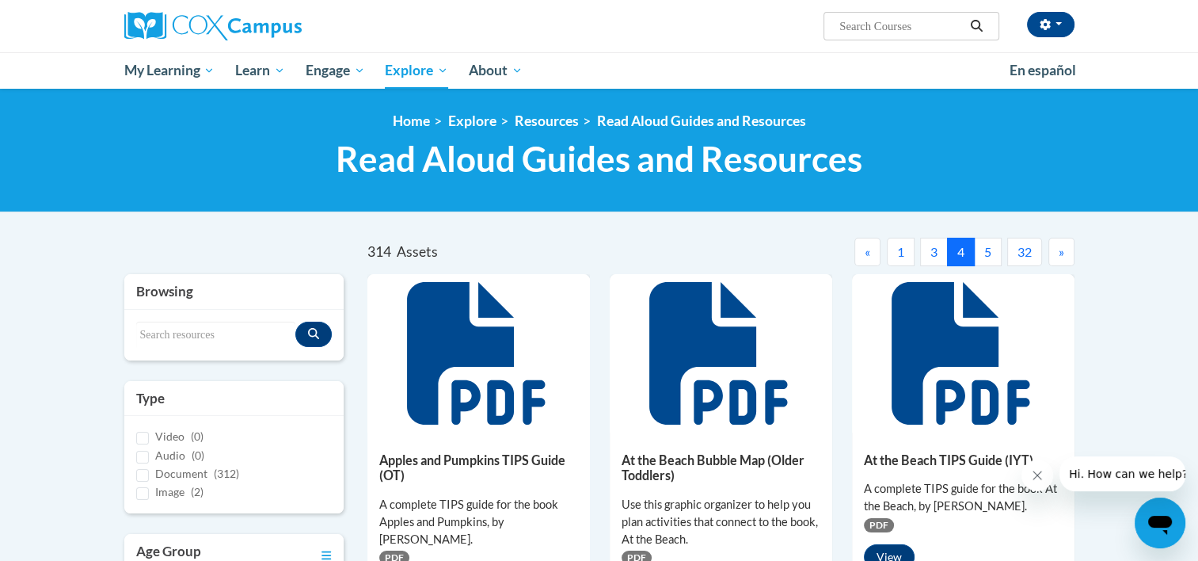
click at [870, 249] on button "«" at bounding box center [867, 252] width 26 height 29
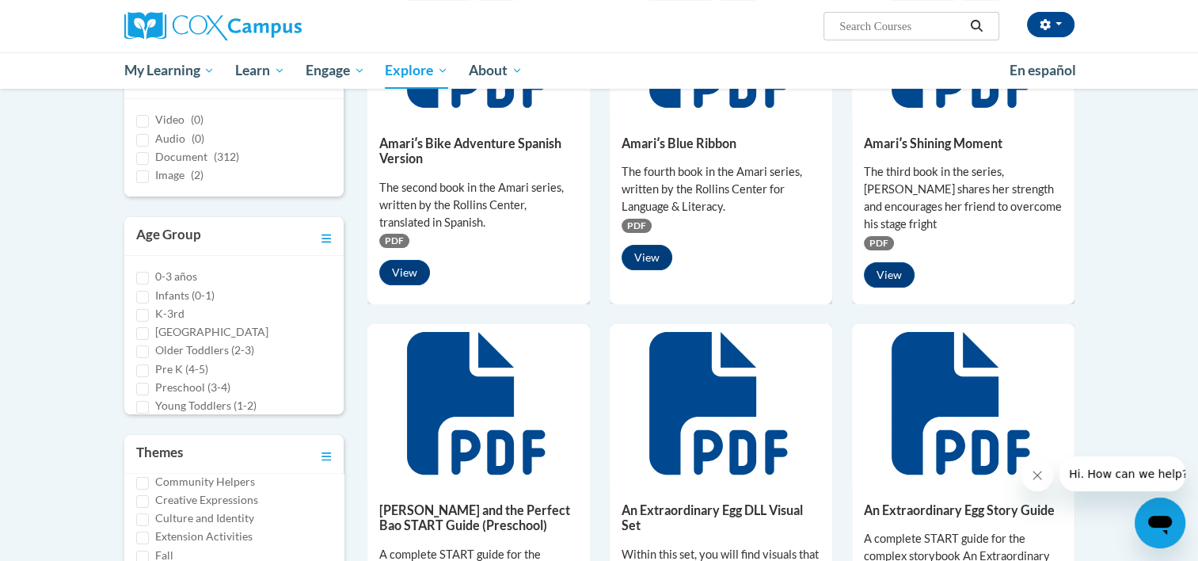
scroll to position [238, 0]
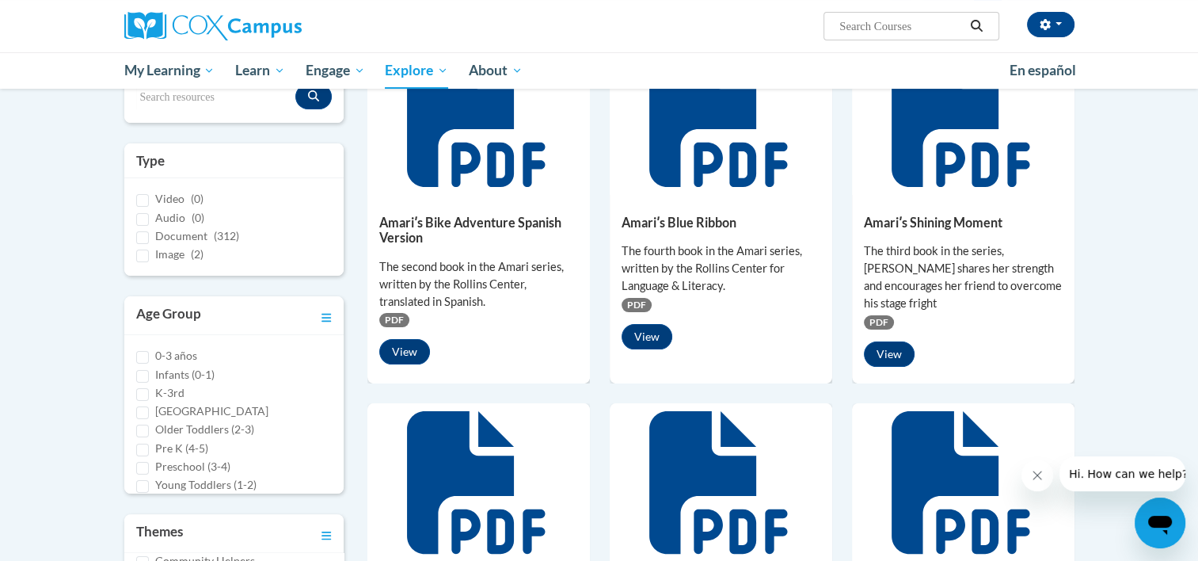
click at [196, 370] on label "Infants (0-1)" at bounding box center [184, 374] width 59 height 17
click at [149, 370] on input "Infants (0-1)" at bounding box center [142, 376] width 13 height 13
checkbox input "true"
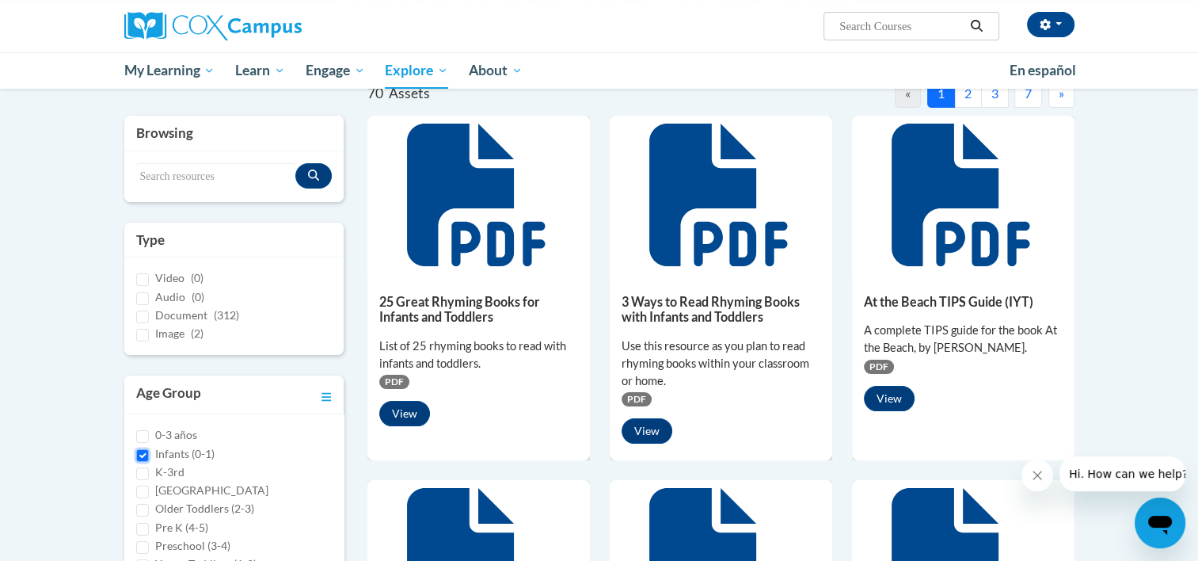
scroll to position [0, 0]
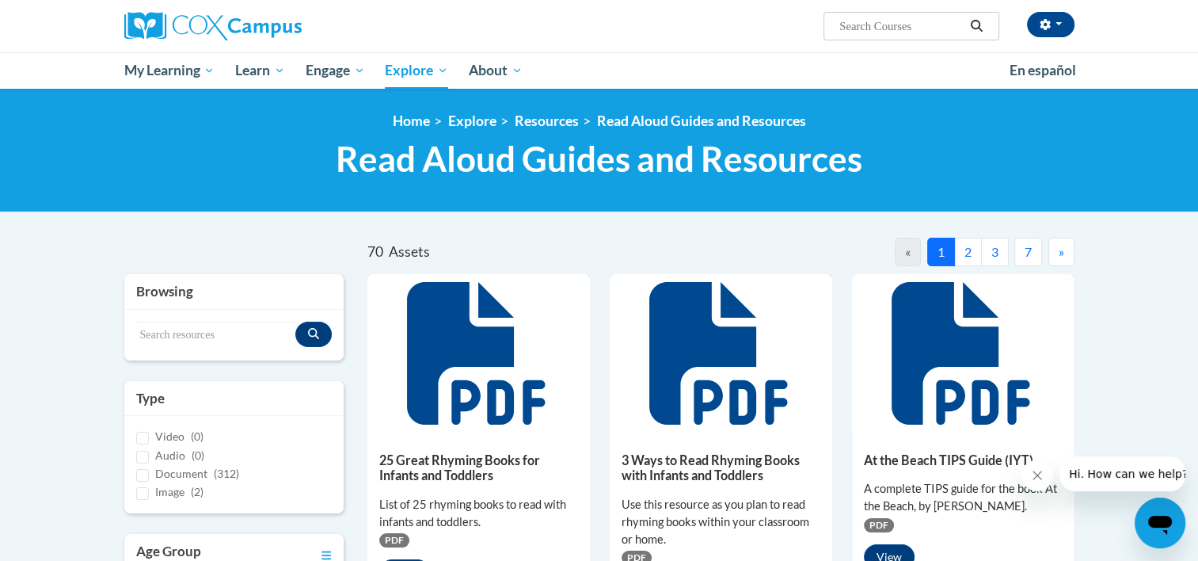
click at [1056, 249] on button "»" at bounding box center [1061, 252] width 26 height 29
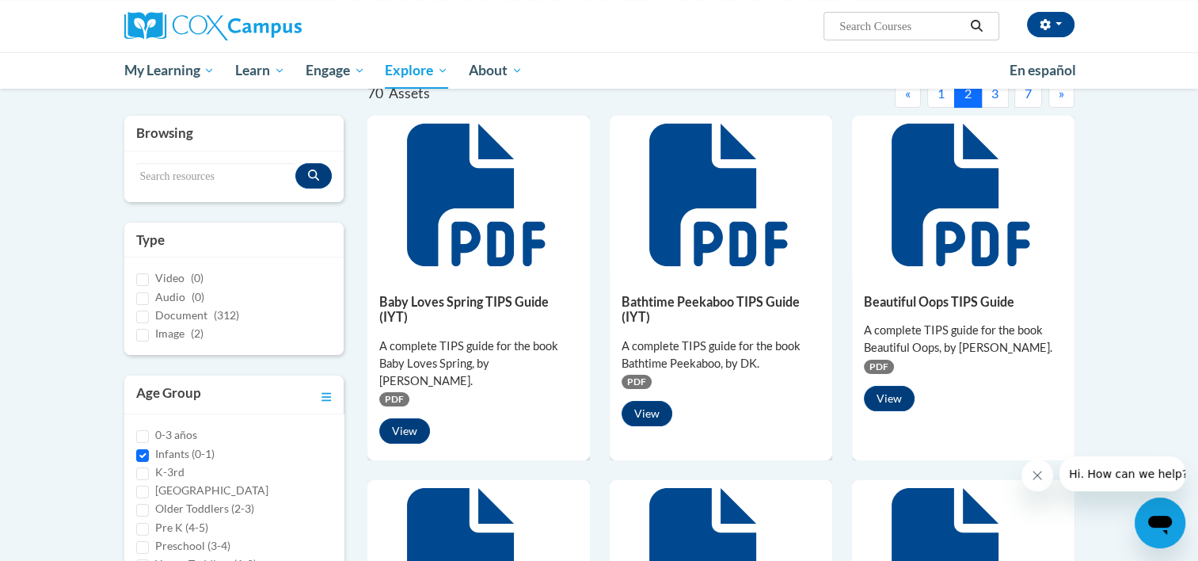
scroll to position [317, 0]
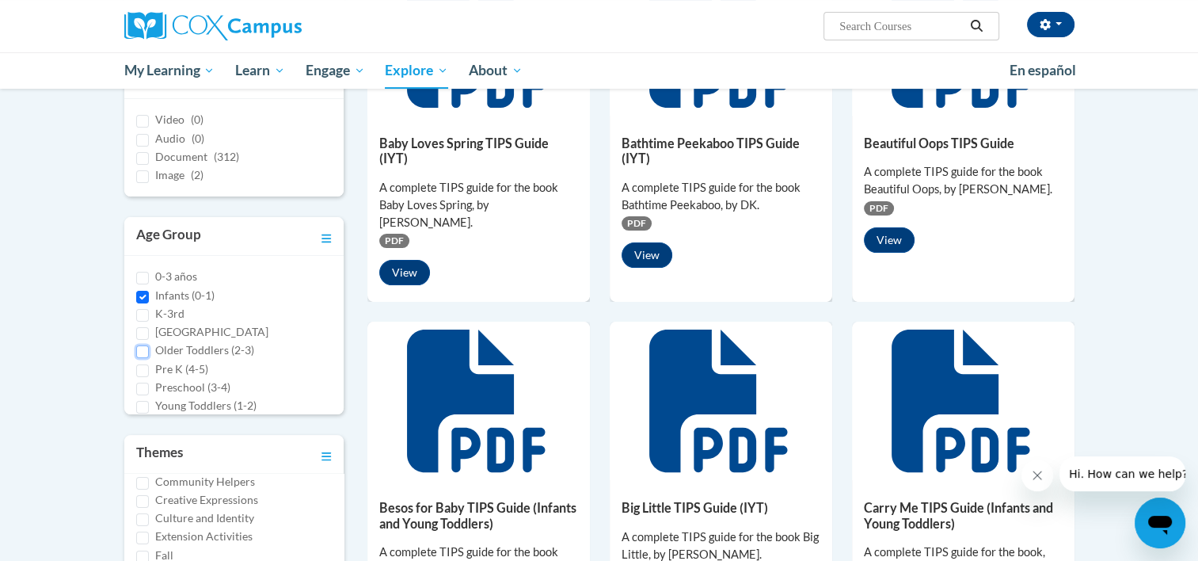
click at [144, 352] on input "Older Toddlers (2-3)" at bounding box center [142, 351] width 13 height 13
checkbox input "true"
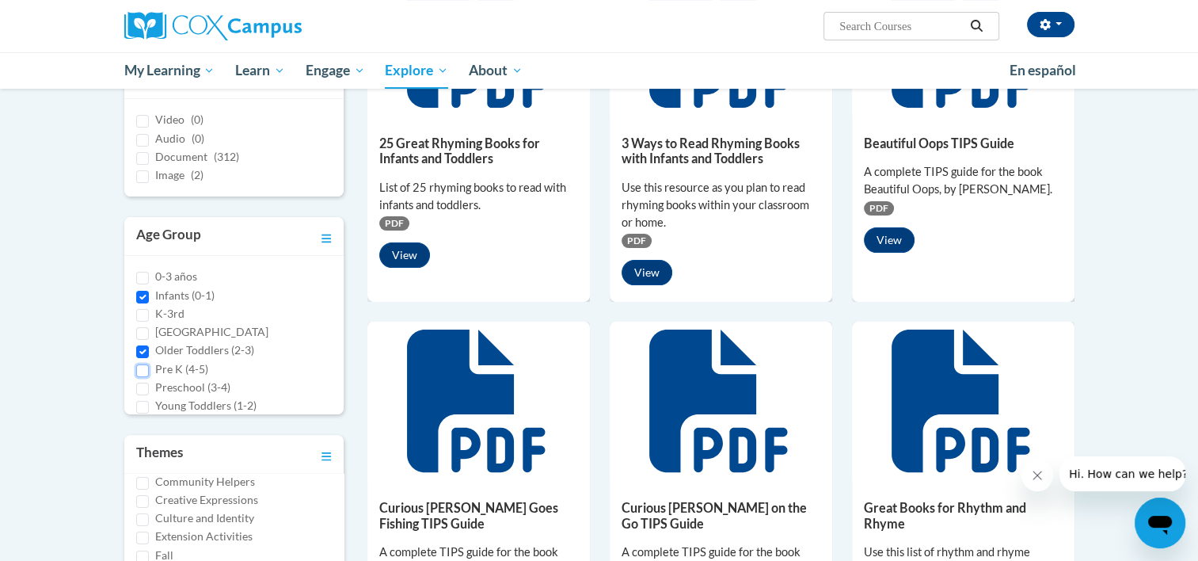
click at [143, 366] on input "Pre K (4-5)" at bounding box center [142, 370] width 13 height 13
checkbox input "true"
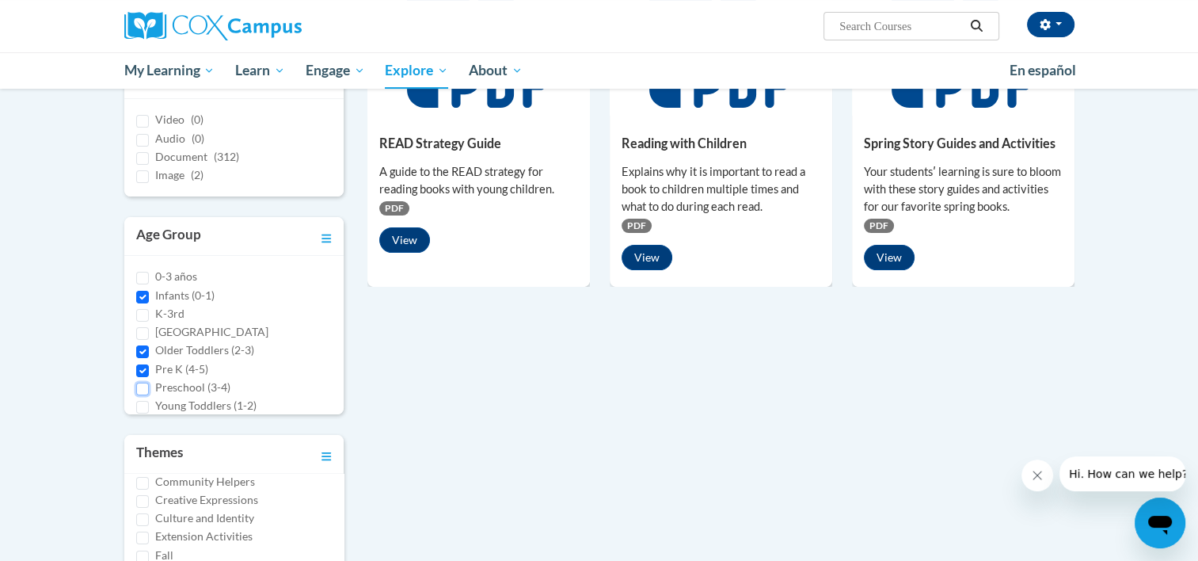
click at [138, 383] on input "Preschool (3-4)" at bounding box center [142, 388] width 13 height 13
checkbox input "true"
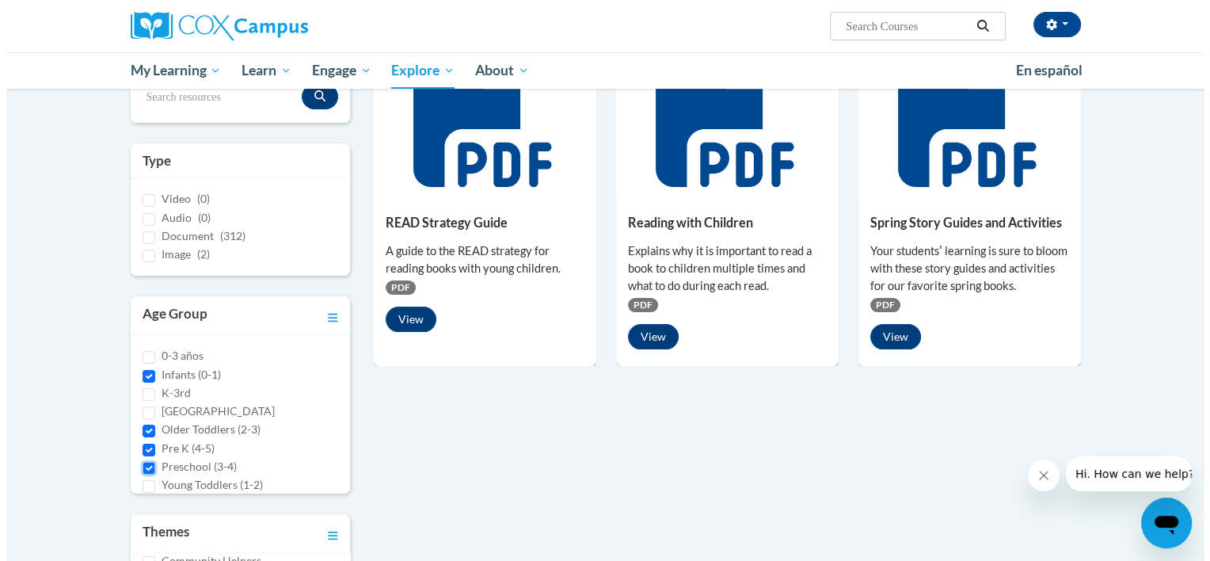
scroll to position [147, 0]
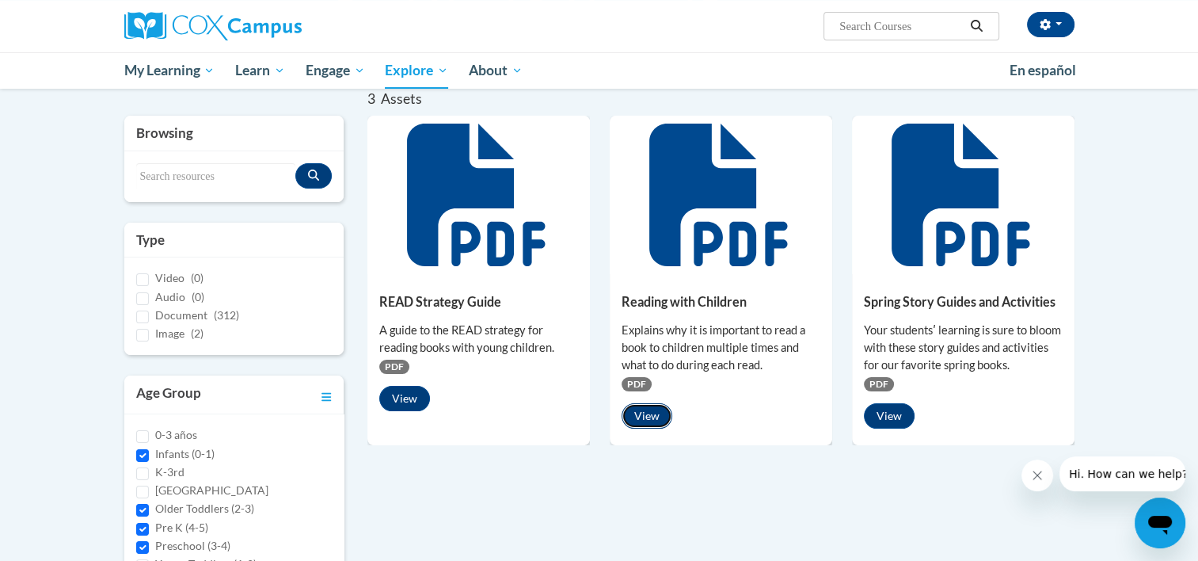
click at [649, 406] on button "View" at bounding box center [647, 415] width 51 height 25
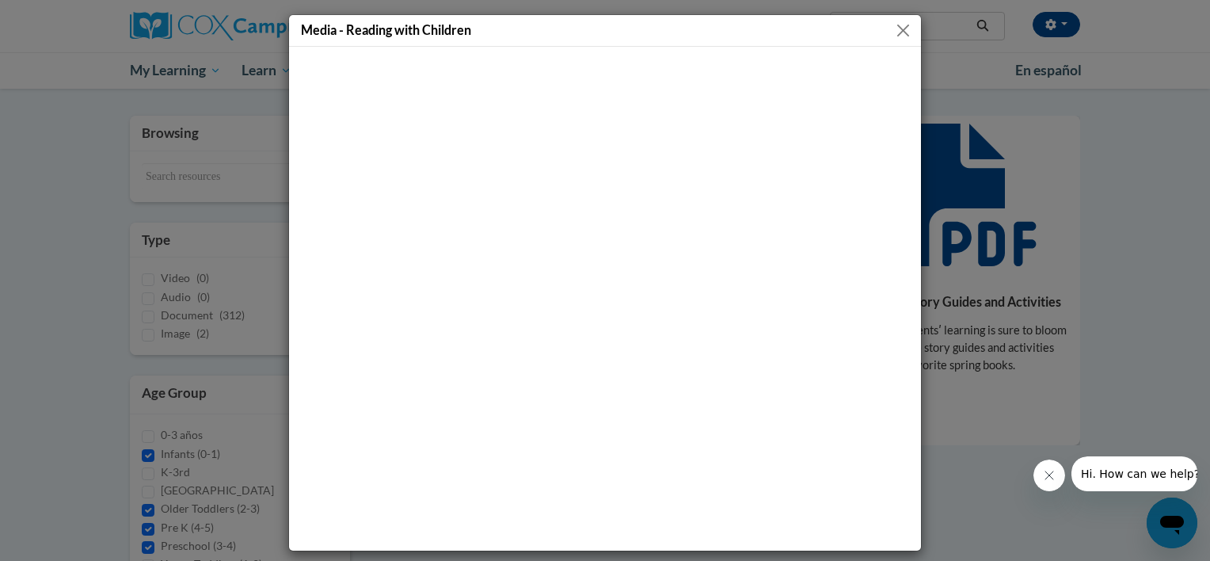
scroll to position [3, 0]
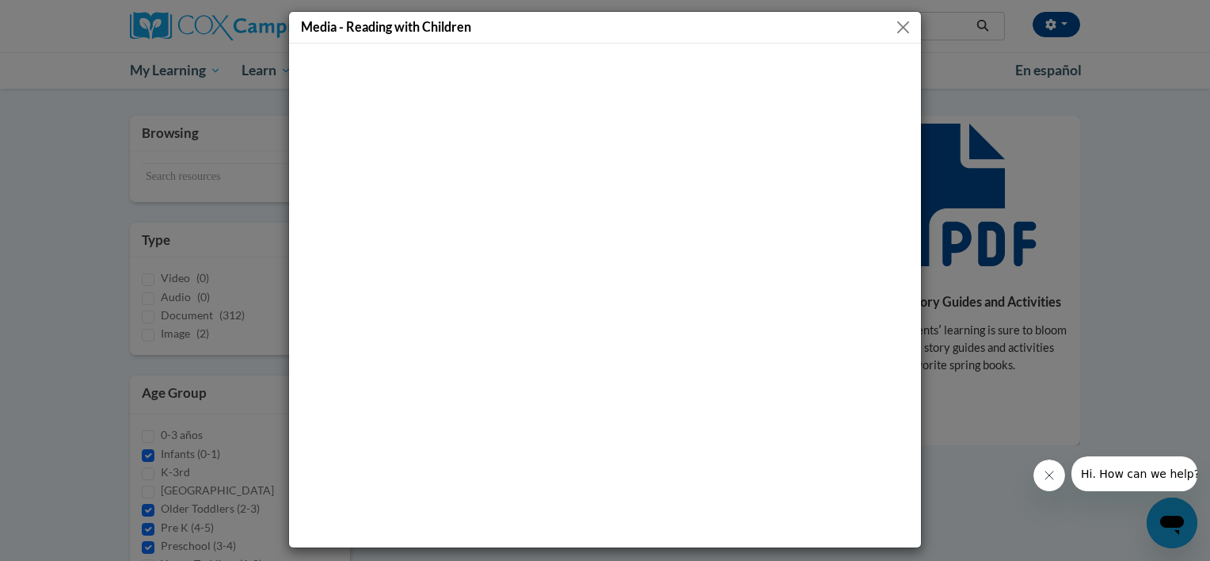
click at [896, 28] on button "Close" at bounding box center [903, 27] width 20 height 20
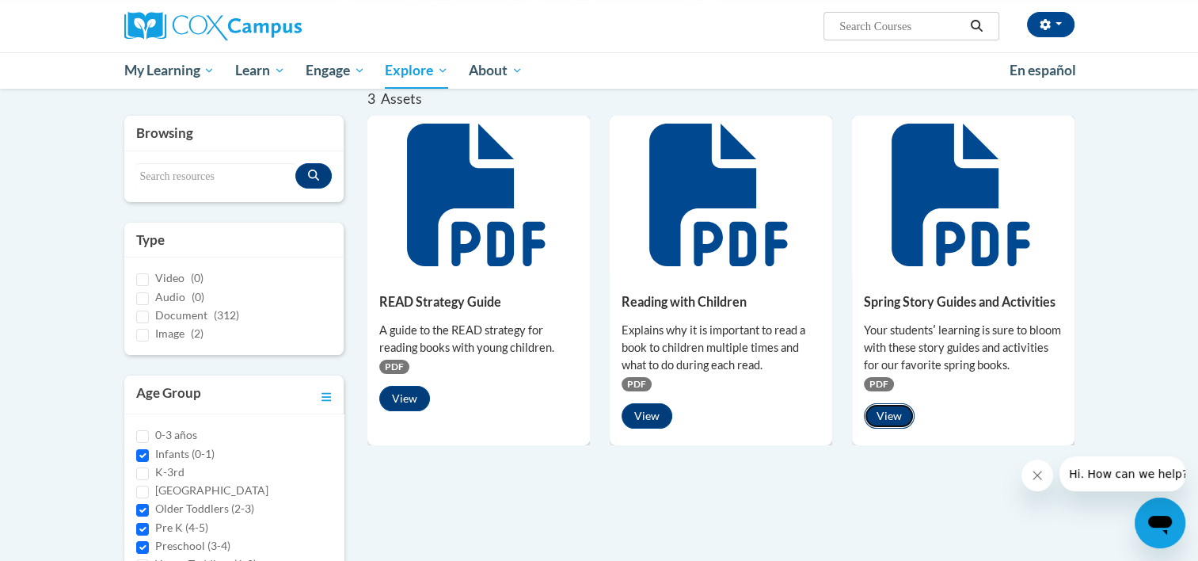
click at [900, 418] on button "View" at bounding box center [889, 415] width 51 height 25
